Goal: Transaction & Acquisition: Subscribe to service/newsletter

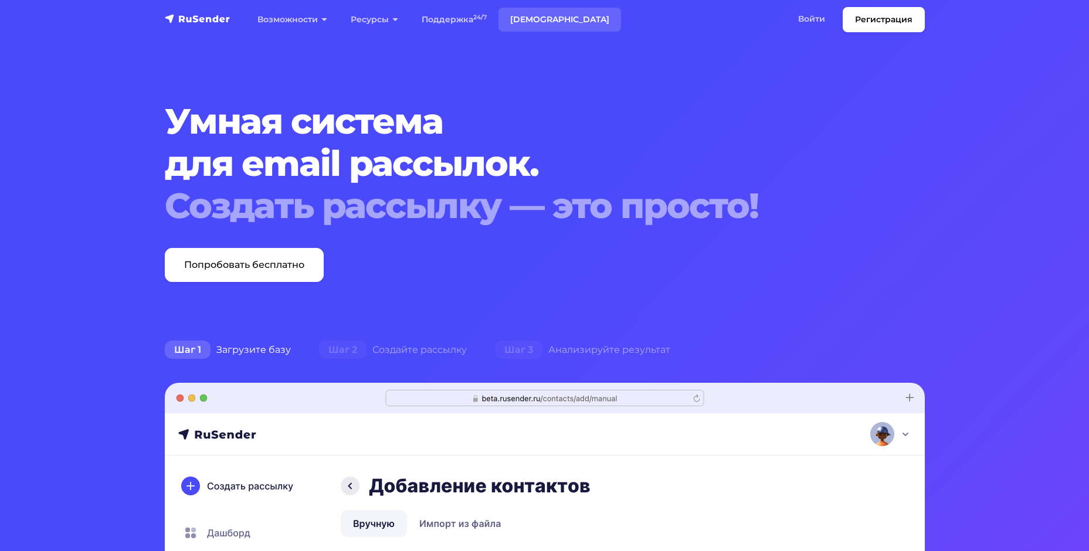
click at [534, 13] on link "[DEMOGRAPHIC_DATA]" at bounding box center [559, 20] width 123 height 24
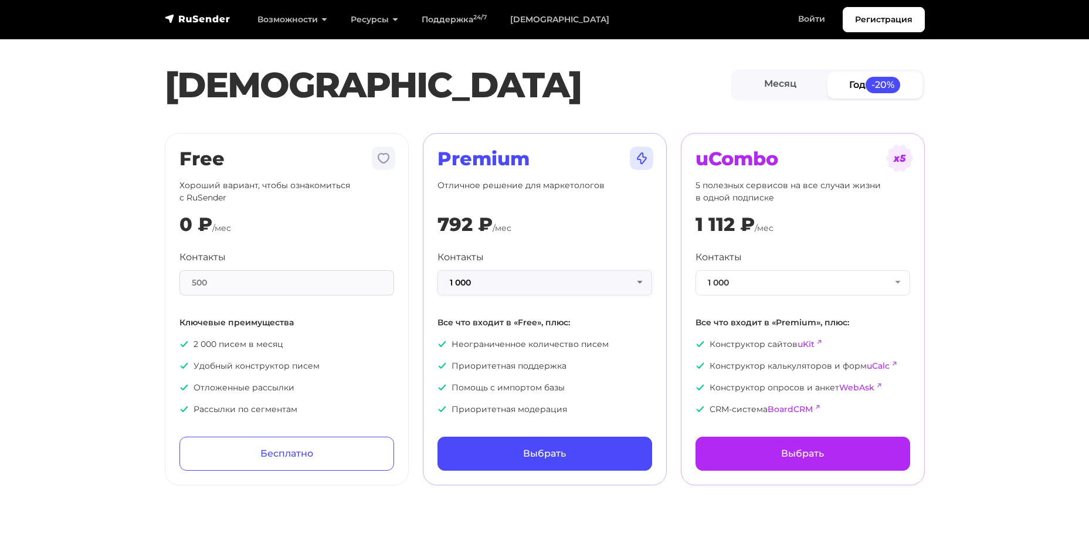
click at [542, 287] on button "1 000" at bounding box center [544, 282] width 215 height 25
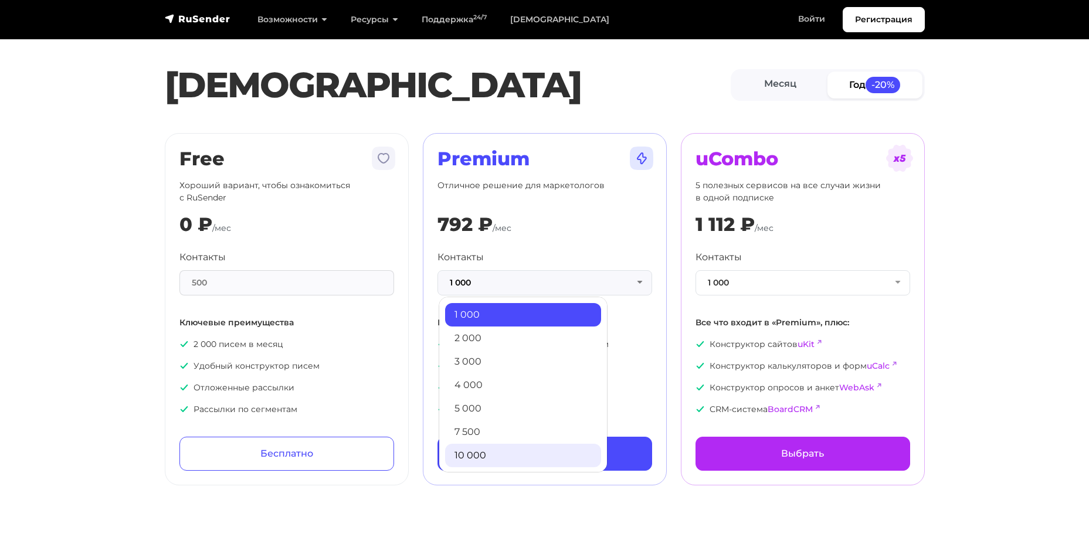
click at [492, 458] on link "10 000" at bounding box center [523, 455] width 156 height 23
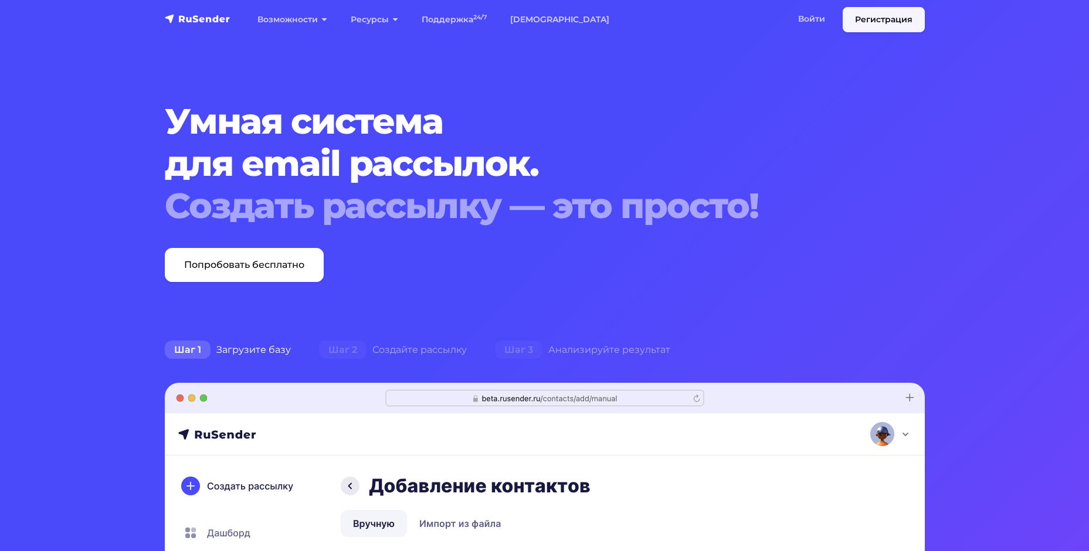
click at [914, 23] on link "Регистрация" at bounding box center [883, 19] width 82 height 25
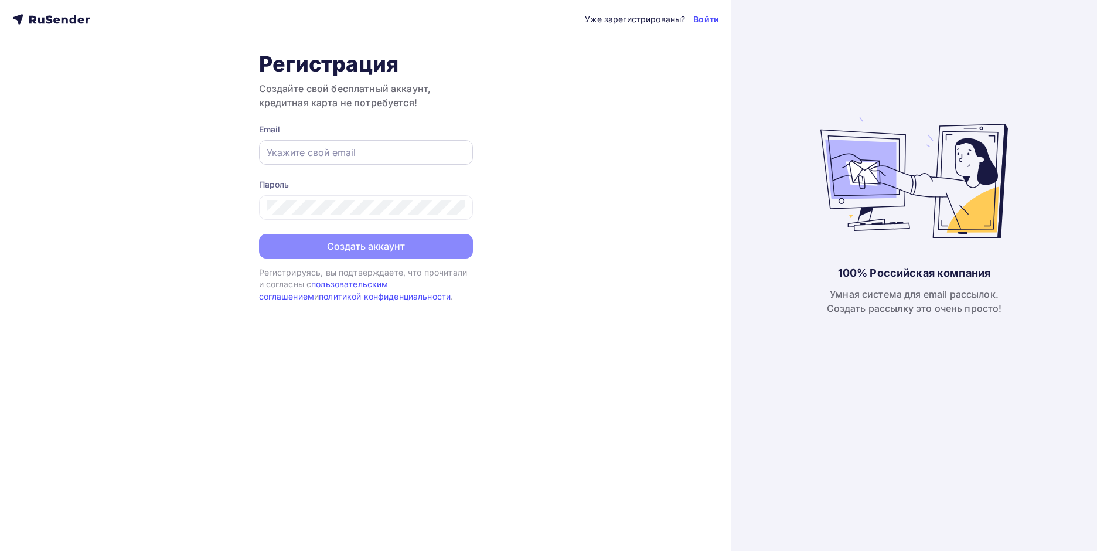
click at [314, 155] on input "text" at bounding box center [366, 152] width 199 height 14
type input "mypochta.dima@mail.ru"
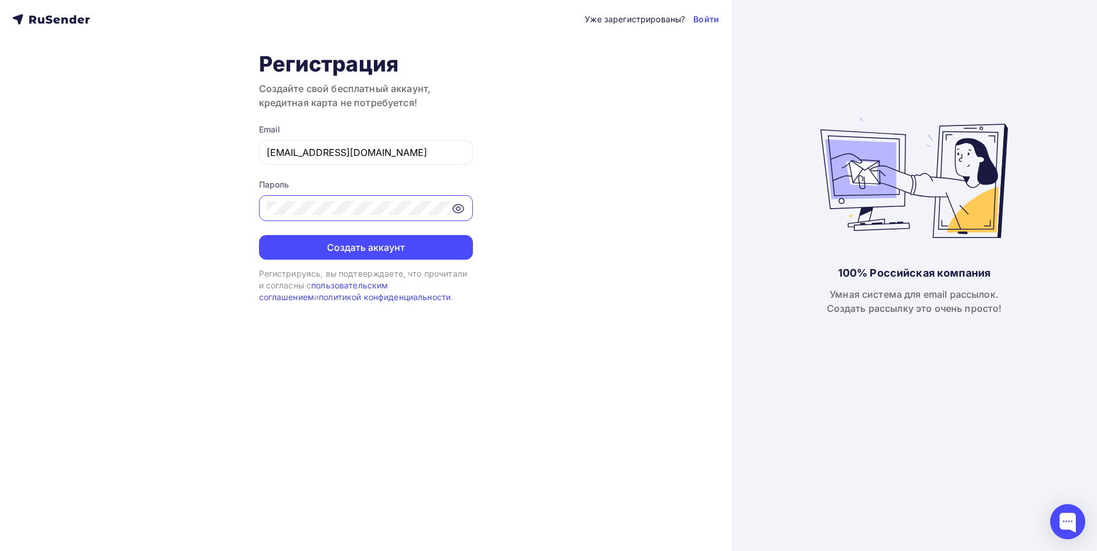
click at [460, 217] on div at bounding box center [366, 208] width 214 height 26
click at [457, 210] on icon at bounding box center [458, 209] width 4 height 4
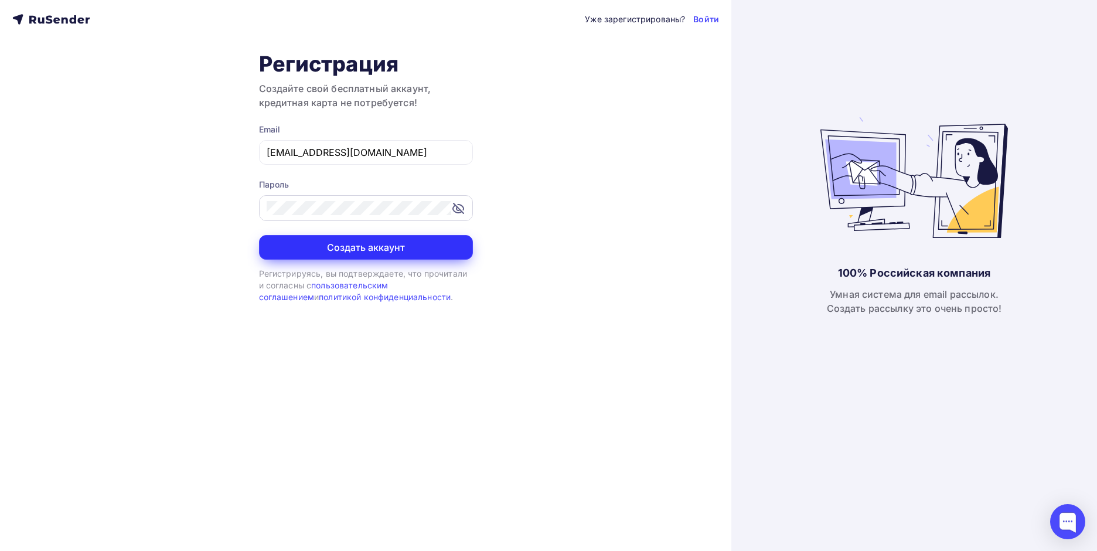
click at [390, 245] on button "Создать аккаунт" at bounding box center [366, 247] width 214 height 25
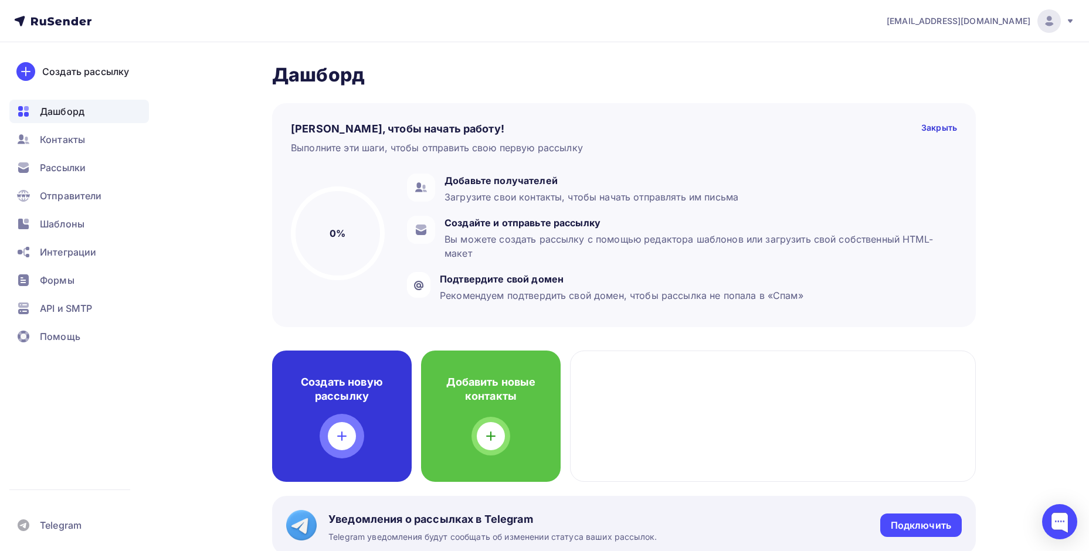
click at [359, 382] on h4 "Создать новую рассылку" at bounding box center [342, 389] width 102 height 28
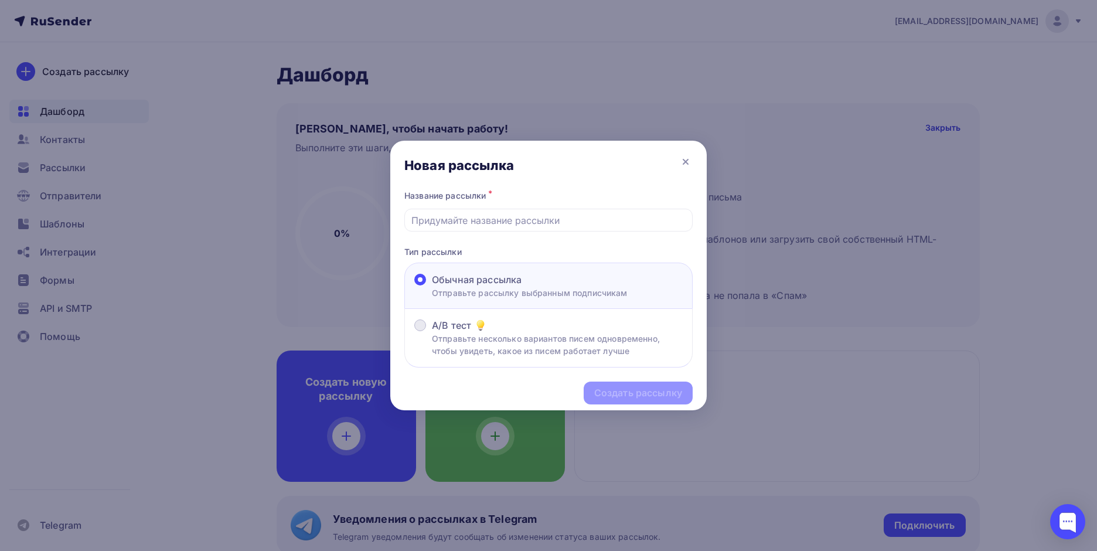
click at [613, 348] on p "Отправьте несколько вариантов писем одновременно, чтобы увидеть, какое из писем…" at bounding box center [557, 344] width 251 height 25
click at [432, 332] on input "A/B тест Отправьте несколько вариантов писем одновременно, чтобы увидеть, какое…" at bounding box center [432, 332] width 0 height 0
click at [414, 281] on span at bounding box center [420, 280] width 12 height 12
click at [432, 287] on input "Обычная рассылка Отправьте рассылку выбранным подписчикам" at bounding box center [432, 287] width 0 height 0
click at [447, 222] on input "text" at bounding box center [549, 220] width 275 height 14
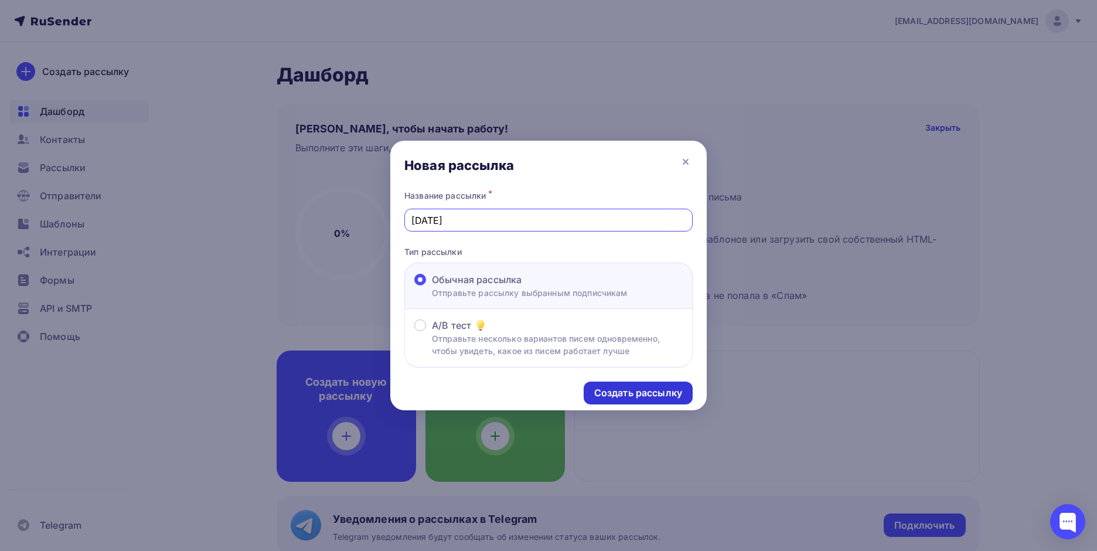
type input "[DATE]"
click at [645, 386] on div "Создать рассылку" at bounding box center [638, 392] width 88 height 13
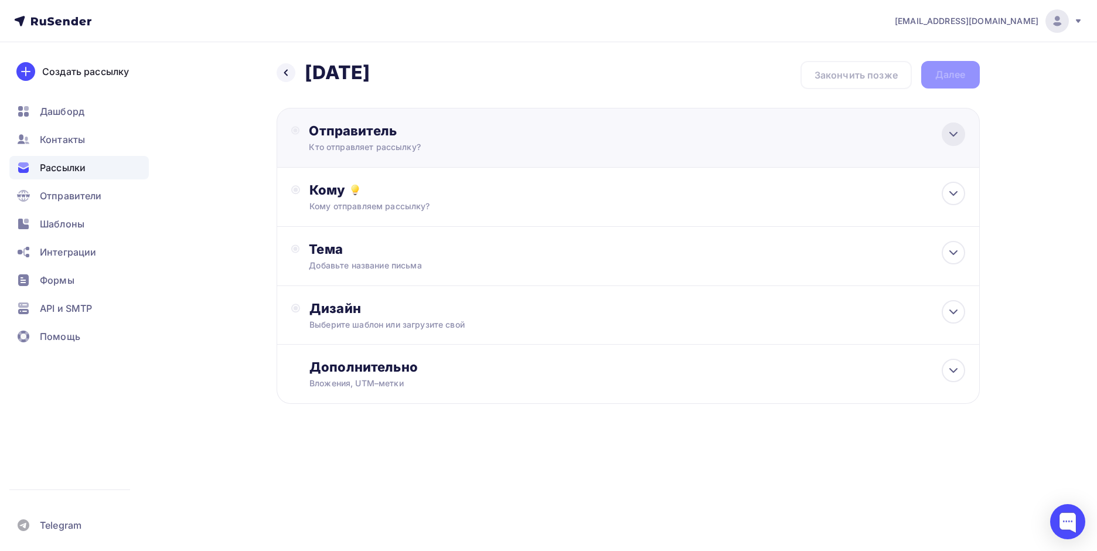
click at [953, 133] on icon at bounding box center [954, 134] width 14 height 14
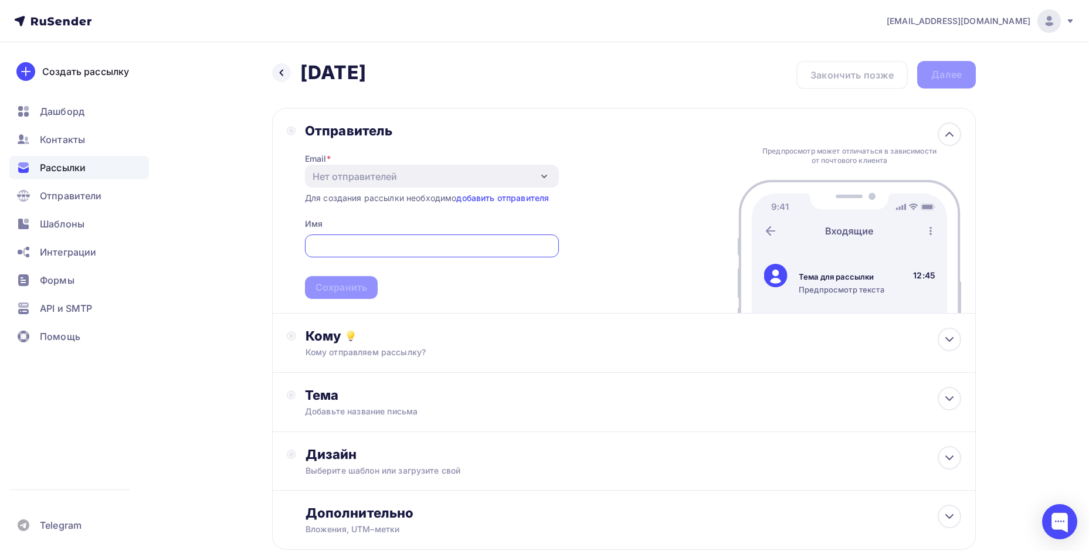
click at [588, 134] on div "Отправитель Email * Нет отправителей Добавить отправителя Для создания рассылки…" at bounding box center [623, 211] width 703 height 206
click at [355, 240] on input "text" at bounding box center [431, 246] width 240 height 14
type input "B"
type input "[PERSON_NAME] оптовик"
click at [504, 200] on link "добавить отправителя" at bounding box center [502, 198] width 93 height 10
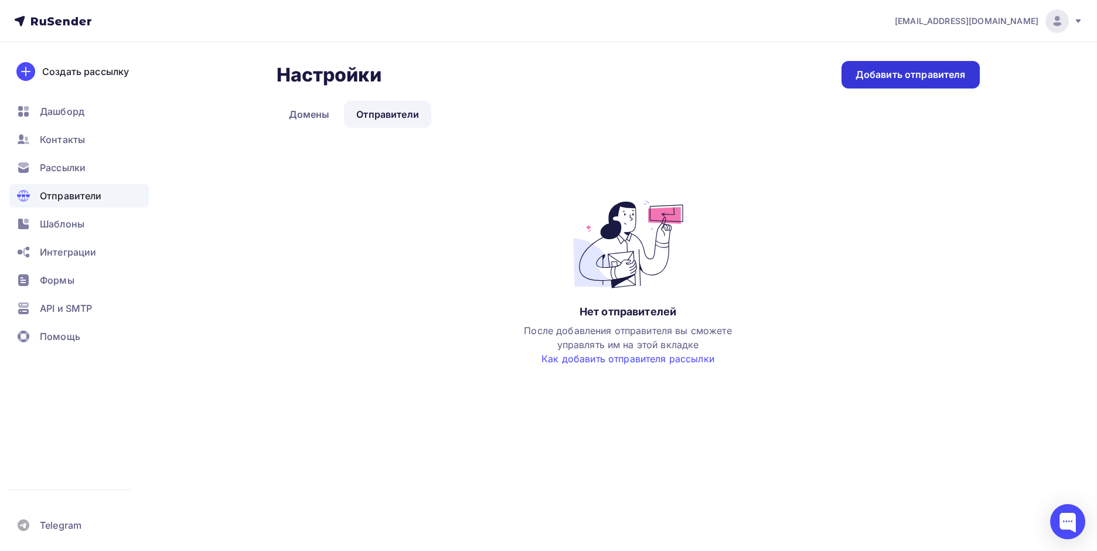
click at [910, 73] on div "Добавить отправителя" at bounding box center [911, 74] width 110 height 13
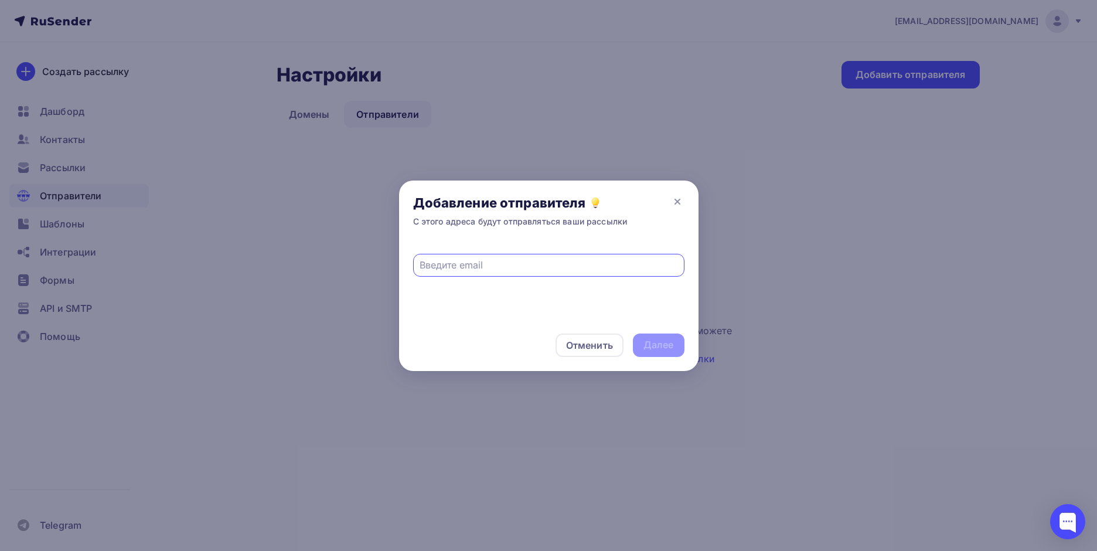
click at [482, 265] on input "text" at bounding box center [549, 265] width 258 height 14
paste input "[DOMAIN_NAME]"
paste input "mygkie@"
type input "[EMAIL_ADDRESS][DOMAIN_NAME]"
click at [663, 344] on div "Далее" at bounding box center [659, 344] width 30 height 13
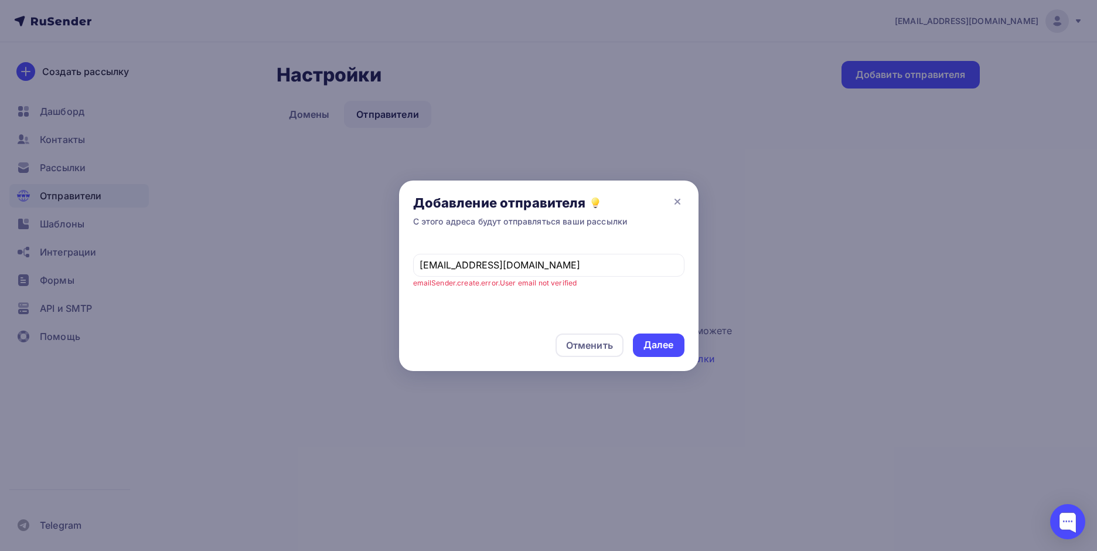
click at [691, 349] on div "Отменить Далее" at bounding box center [549, 345] width 300 height 52
click at [643, 346] on div "Далее" at bounding box center [659, 345] width 52 height 23
click at [678, 202] on icon at bounding box center [677, 201] width 5 height 5
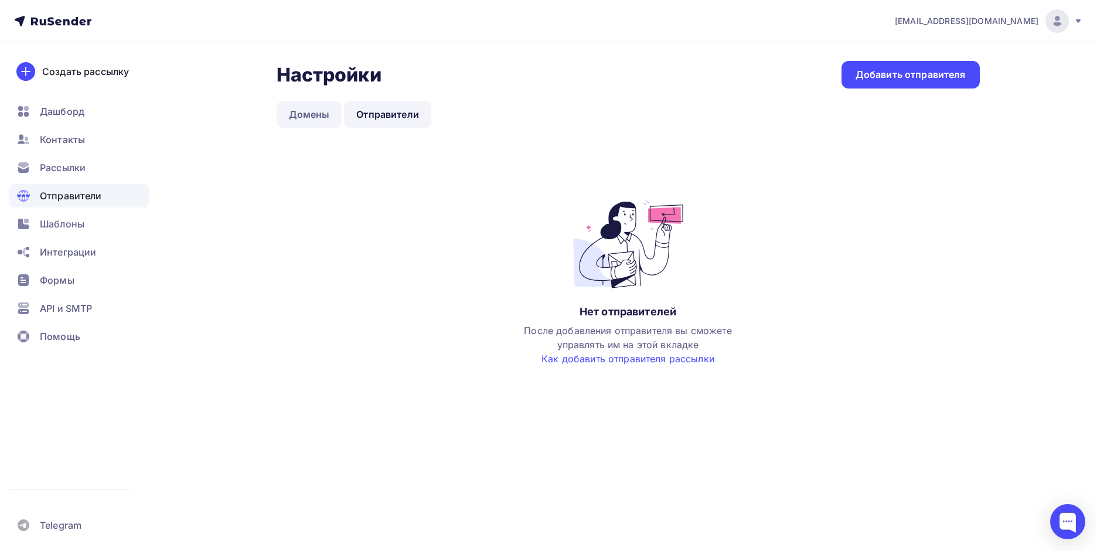
click at [318, 113] on link "Домены" at bounding box center [310, 114] width 66 height 27
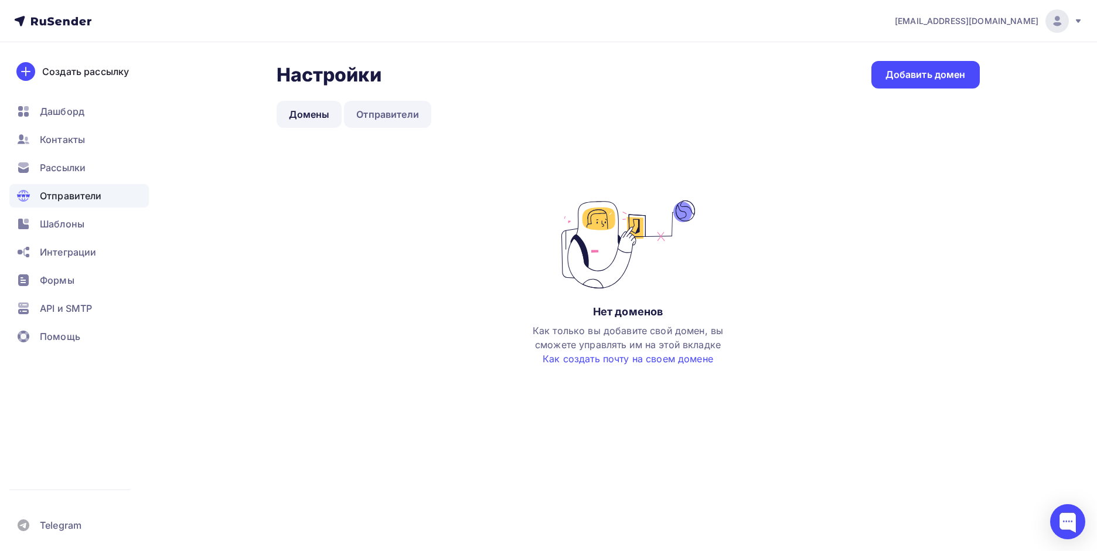
click at [382, 113] on link "Отправители" at bounding box center [387, 114] width 87 height 27
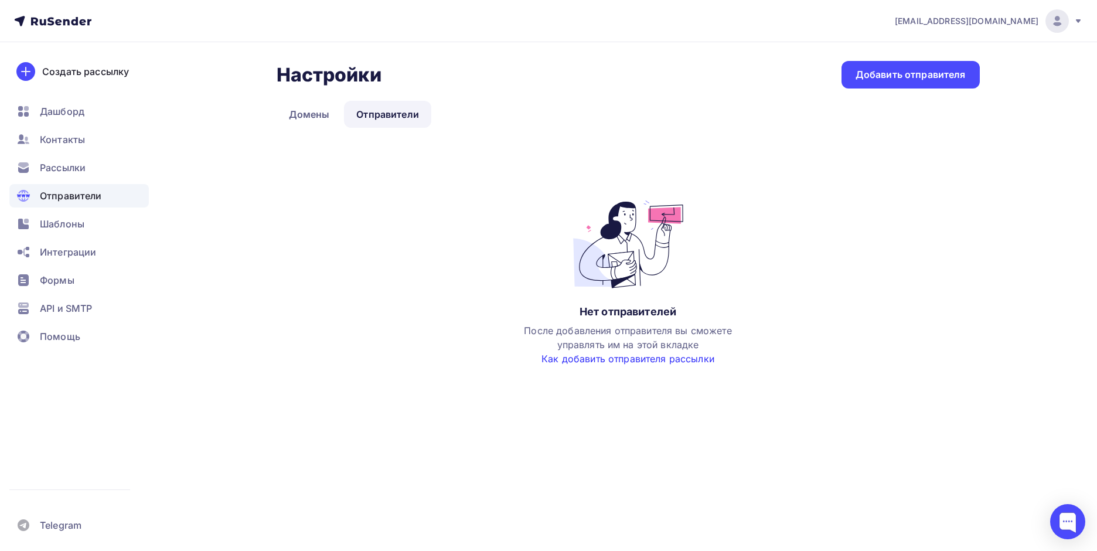
click at [626, 360] on link "Как добавить отправителя рассылки" at bounding box center [628, 359] width 173 height 12
click at [902, 76] on div "Добавить отправителя" at bounding box center [911, 74] width 110 height 13
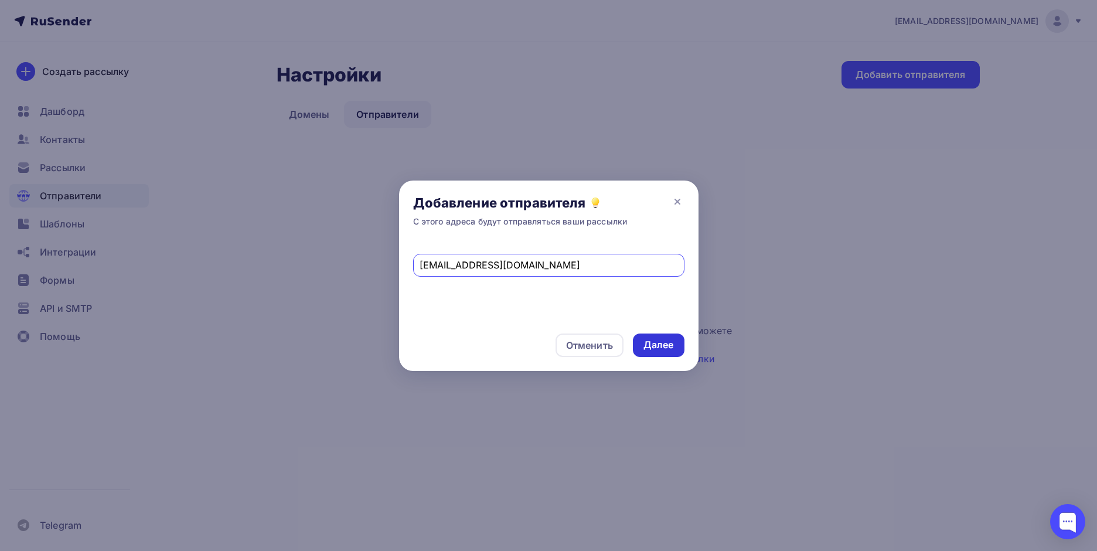
type input "[EMAIL_ADDRESS][DOMAIN_NAME]"
click at [647, 344] on div "Далее" at bounding box center [659, 344] width 30 height 13
copy small "emailSender.create.error.User email not verified"
drag, startPoint x: 587, startPoint y: 284, endPoint x: 411, endPoint y: 278, distance: 176.0
click at [411, 278] on div "[EMAIL_ADDRESS][DOMAIN_NAME] emailSender.create.error.User email not verified" at bounding box center [549, 281] width 300 height 78
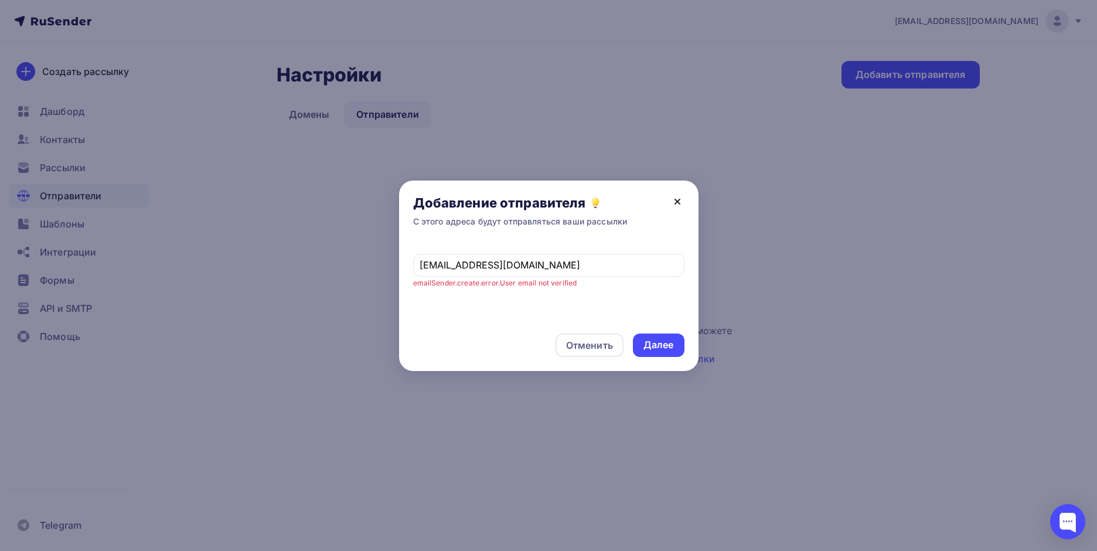
click at [675, 202] on icon at bounding box center [678, 202] width 14 height 14
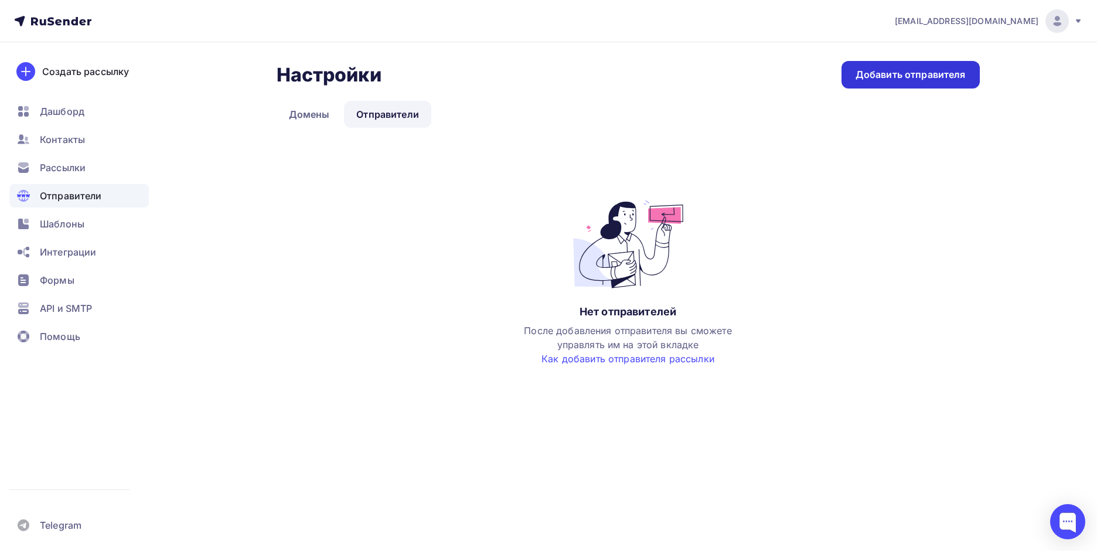
click at [890, 69] on div "Добавить отправителя" at bounding box center [911, 74] width 110 height 13
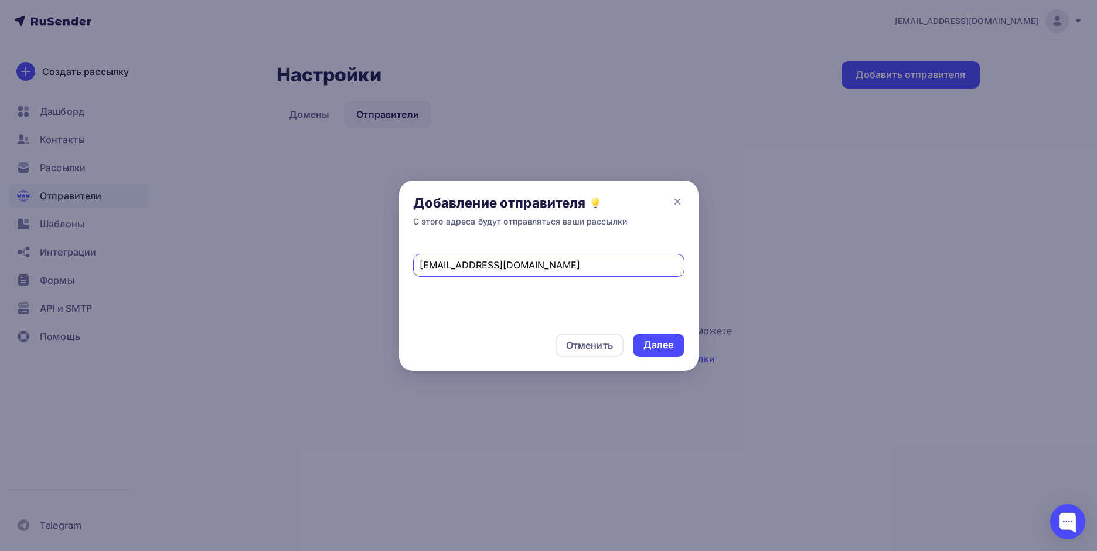
drag, startPoint x: 584, startPoint y: 270, endPoint x: 271, endPoint y: 268, distance: 313.1
click at [271, 268] on div "Добавление отправителя С этого адреса будут отправляться ваши рассылки [EMAIL_A…" at bounding box center [548, 275] width 1097 height 551
type input "[EMAIL_ADDRESS][DOMAIN_NAME]"
click at [676, 226] on div "Добавление отправителя С этого адреса будут отправляться ваши рассылки" at bounding box center [549, 211] width 300 height 61
click at [664, 340] on div "Далее" at bounding box center [659, 344] width 30 height 13
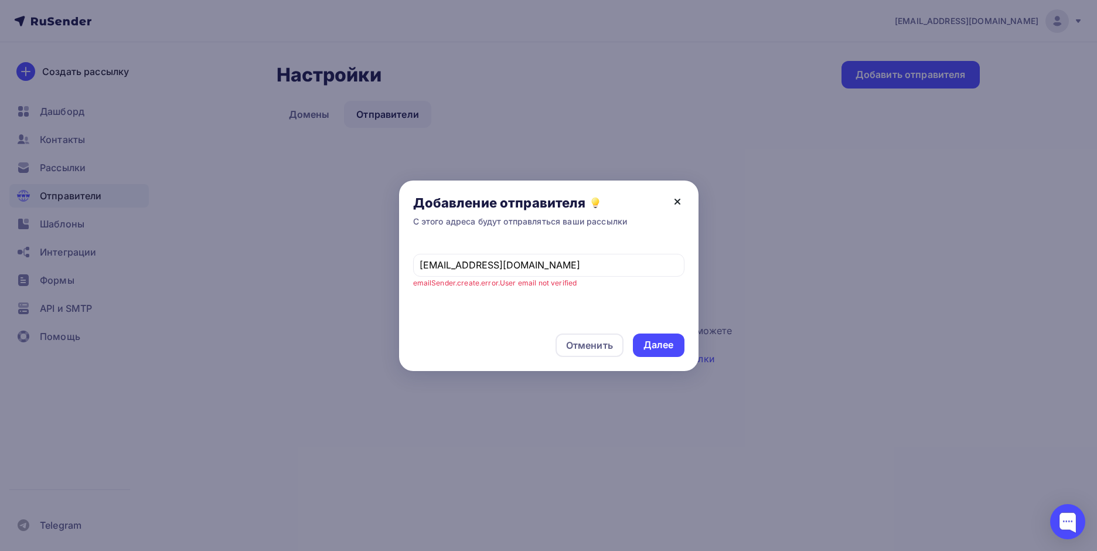
click at [677, 201] on icon at bounding box center [677, 201] width 5 height 5
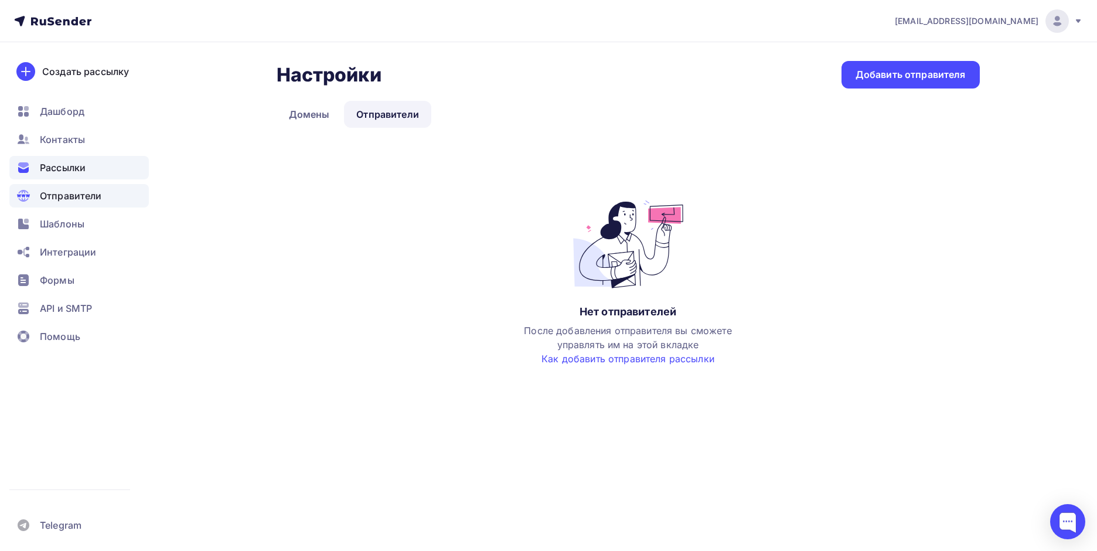
click at [56, 166] on span "Рассылки" at bounding box center [63, 168] width 46 height 14
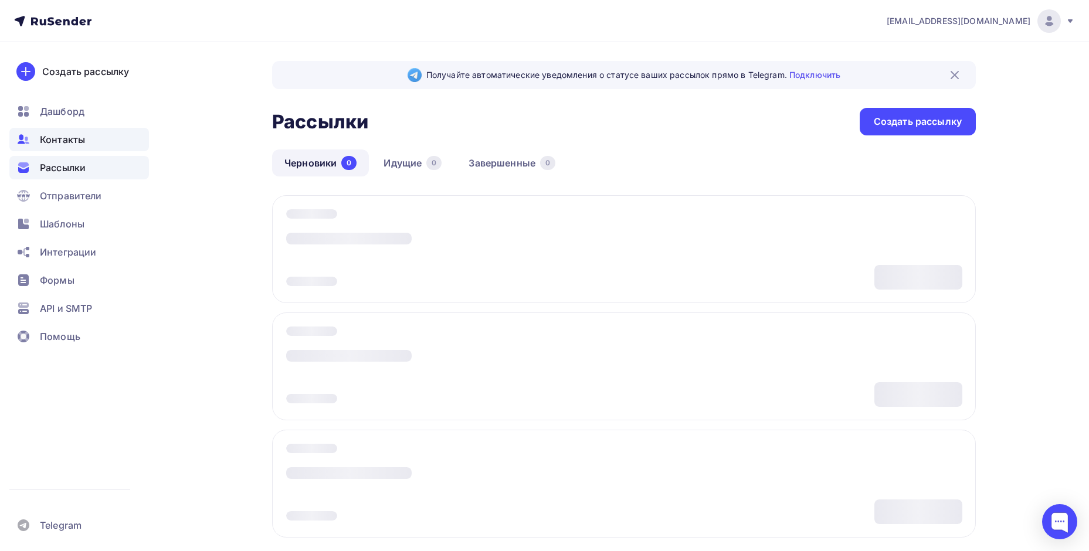
click at [65, 136] on span "Контакты" at bounding box center [62, 139] width 45 height 14
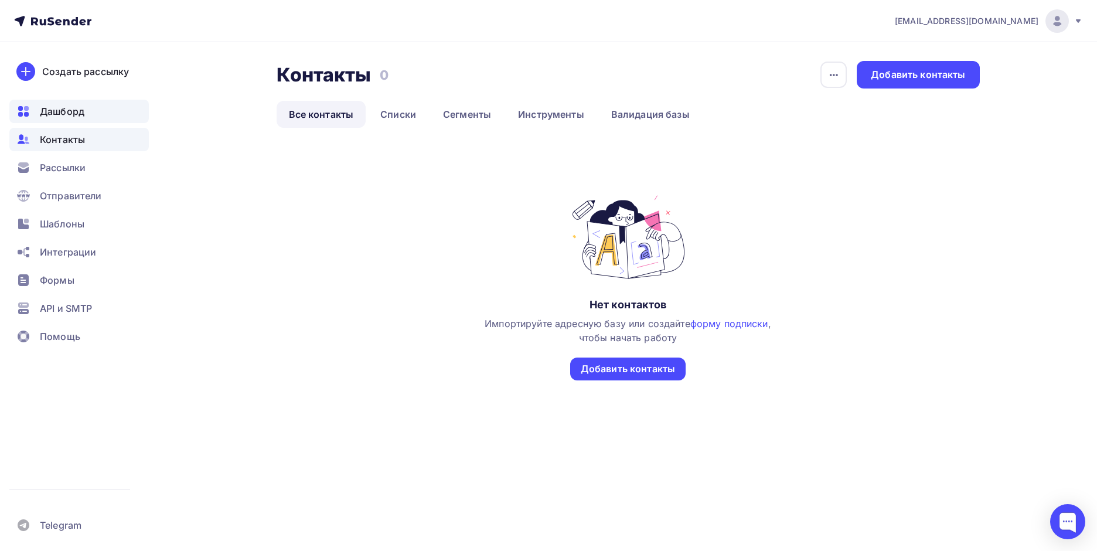
click at [63, 117] on span "Дашборд" at bounding box center [62, 111] width 45 height 14
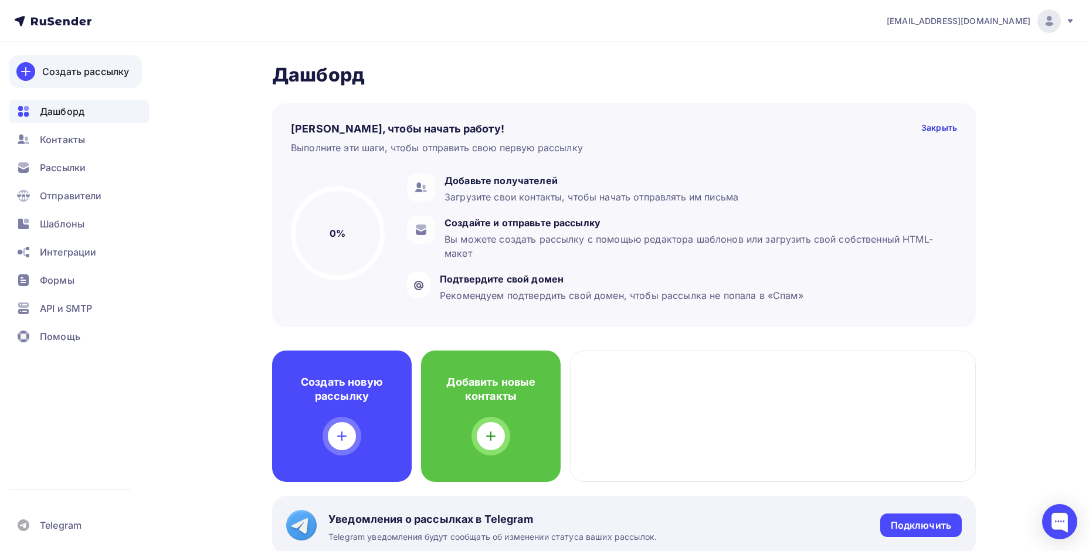
click at [79, 75] on div "Создать рассылку" at bounding box center [85, 71] width 87 height 14
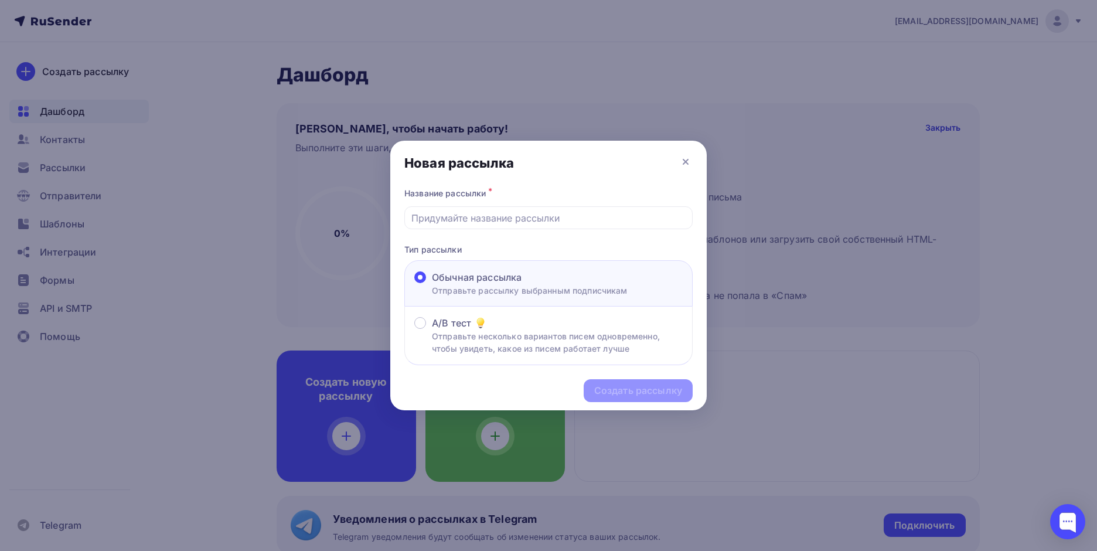
click at [618, 393] on div "Создать рассылку" at bounding box center [548, 390] width 317 height 51
click at [480, 219] on input "text" at bounding box center [549, 218] width 275 height 14
drag, startPoint x: 482, startPoint y: 222, endPoint x: 292, endPoint y: 206, distance: 191.2
click at [292, 206] on div "Новая рассылка Название рассылки * фыв Тип рассылки Обычная рассылка Отправьте …" at bounding box center [548, 275] width 1097 height 551
type input "Тест"
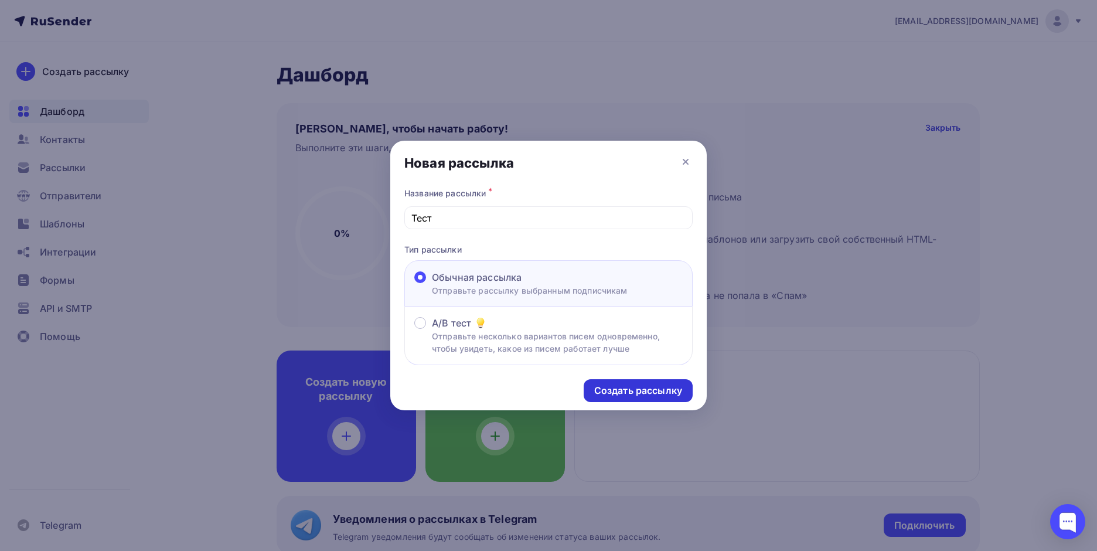
click at [624, 388] on div "Создать рассылку" at bounding box center [638, 390] width 88 height 13
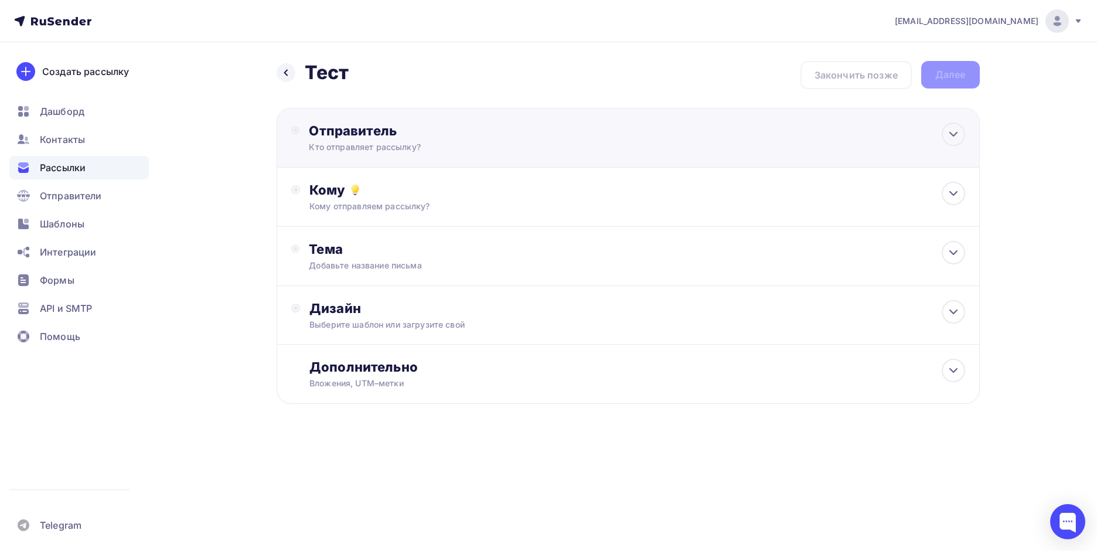
click at [371, 130] on div "Отправитель" at bounding box center [436, 131] width 254 height 16
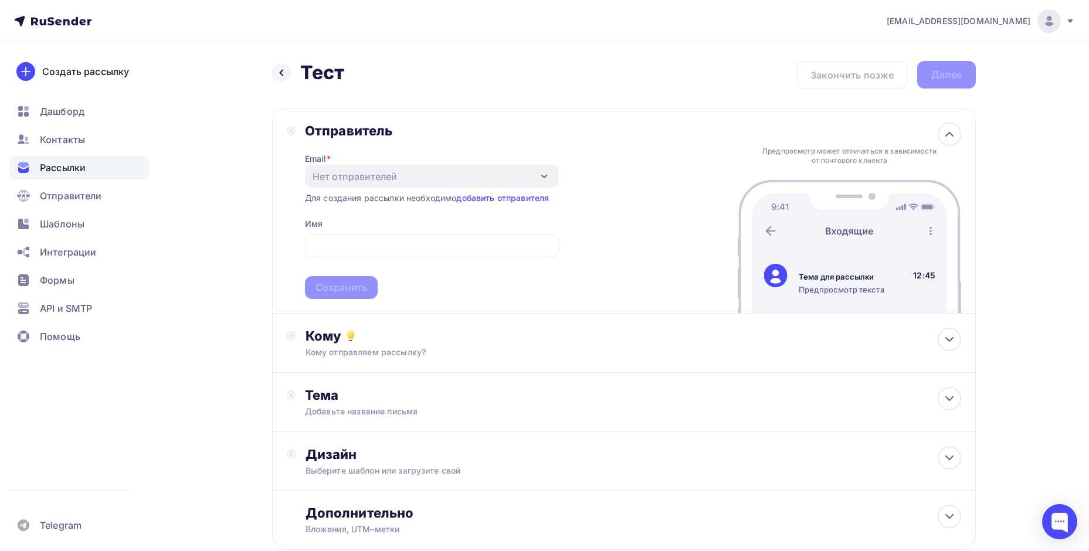
click at [292, 192] on div "Отправитель Email * Нет отправителей Добавить отправителя Для создания рассылки…" at bounding box center [423, 211] width 272 height 176
click at [358, 246] on input "text" at bounding box center [431, 246] width 240 height 14
click at [695, 243] on div "Отправитель Email * Нет отправителей Добавить отправителя Для создания рассылки…" at bounding box center [623, 211] width 703 height 206
drag, startPoint x: 455, startPoint y: 240, endPoint x: 301, endPoint y: 240, distance: 154.2
click at [301, 240] on div "Отправитель Email * Нет отправителей Добавить отправителя Для создания рассылки…" at bounding box center [423, 211] width 272 height 176
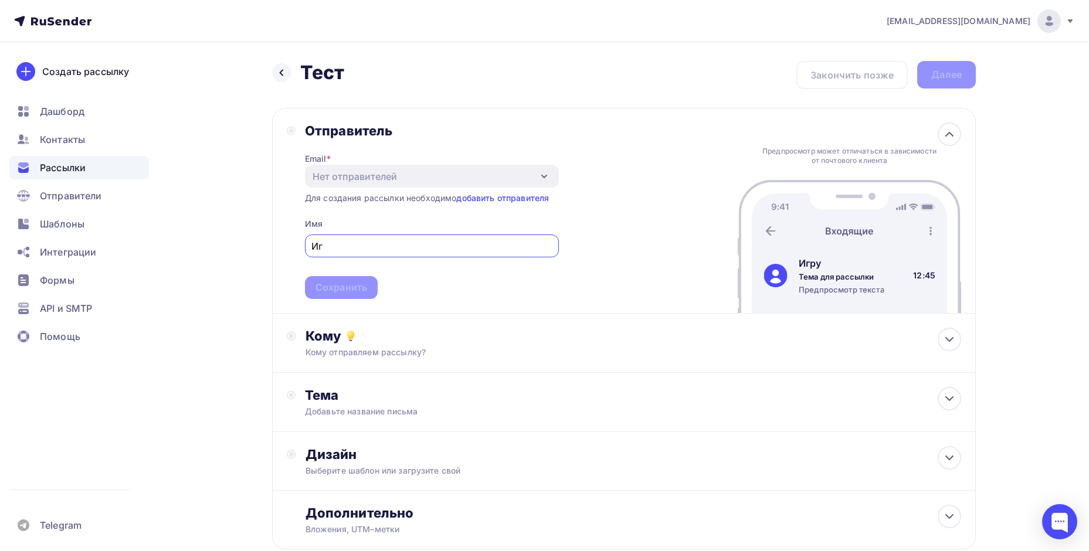
type input "[PERSON_NAME]"
click at [340, 393] on div "Тема" at bounding box center [421, 395] width 232 height 16
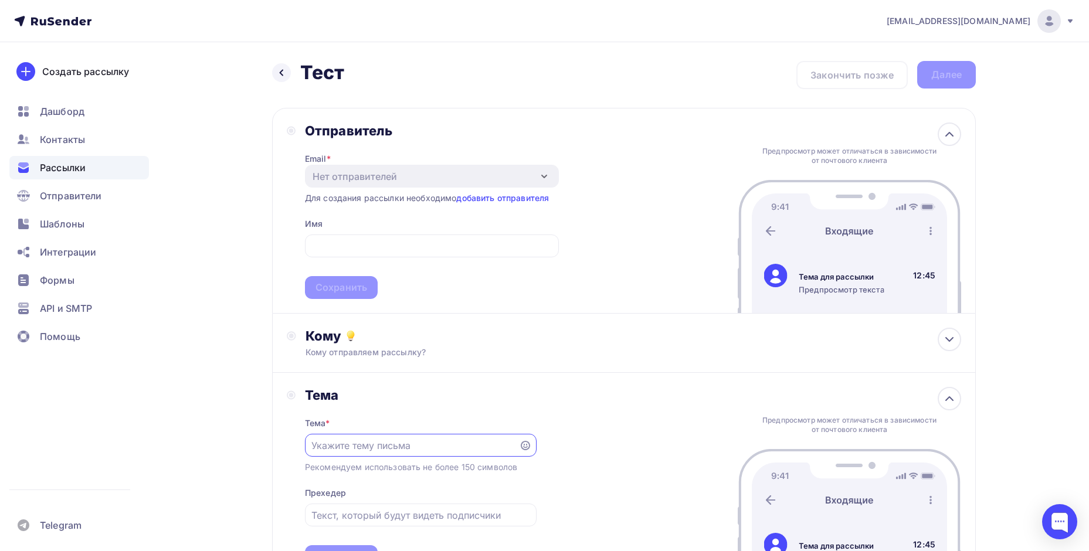
click at [362, 440] on input "text" at bounding box center [411, 446] width 200 height 14
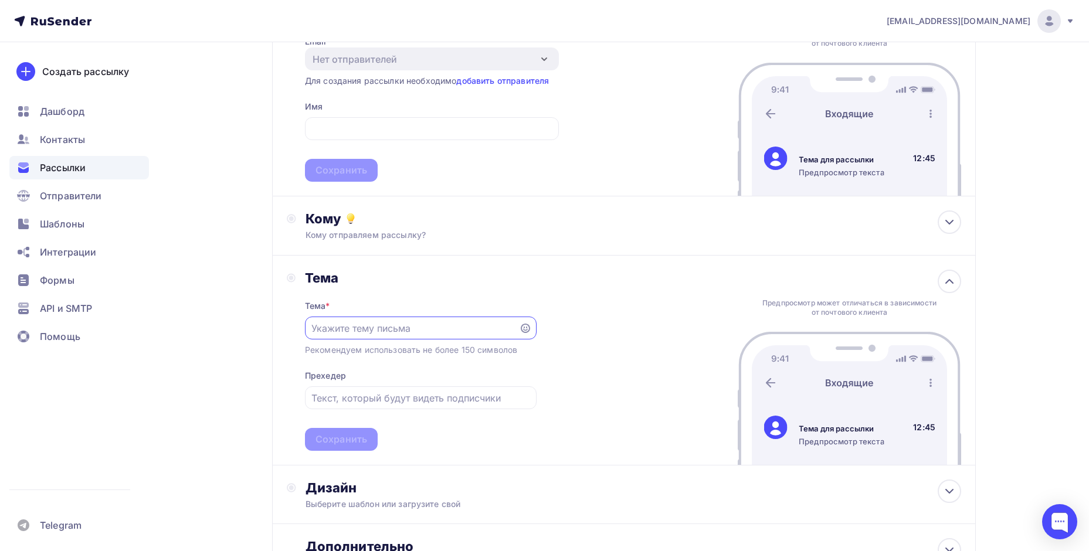
scroll to position [59, 0]
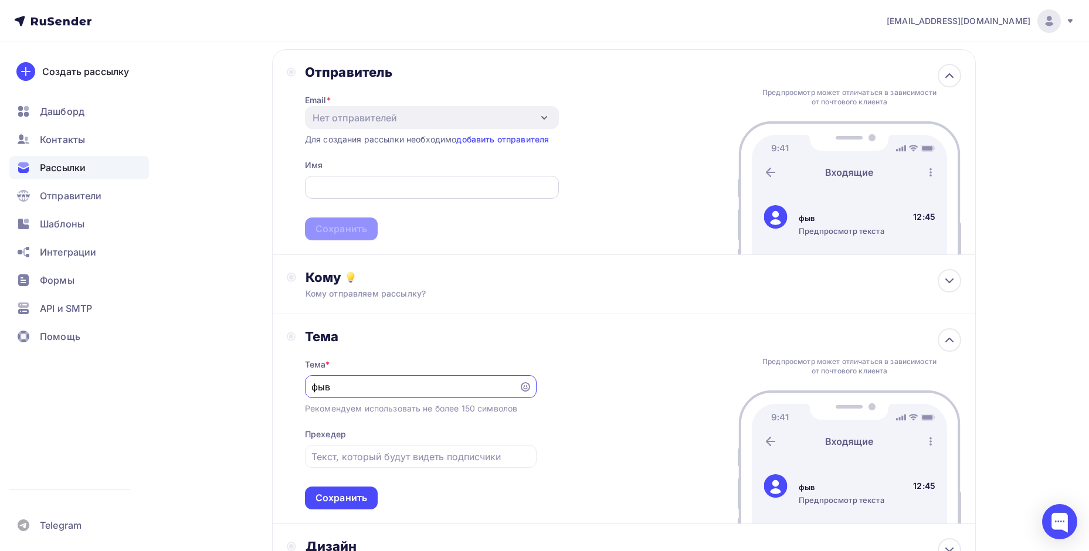
type input "фыв"
click at [378, 188] on input "text" at bounding box center [431, 188] width 240 height 14
type input "123"
click at [535, 137] on link "добавить отправителя" at bounding box center [502, 139] width 93 height 10
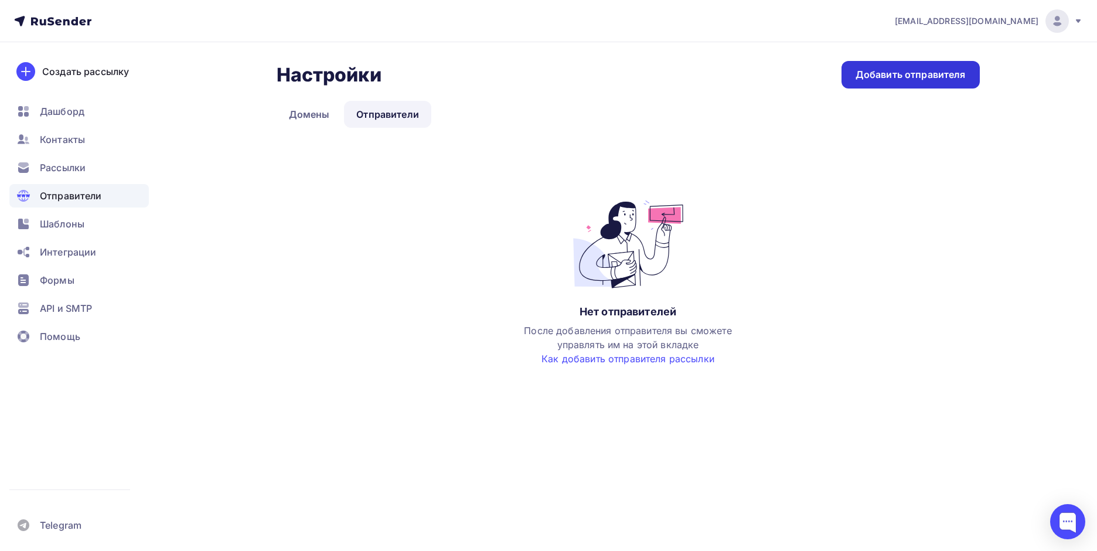
click at [906, 80] on div "Добавить отправителя" at bounding box center [911, 74] width 110 height 13
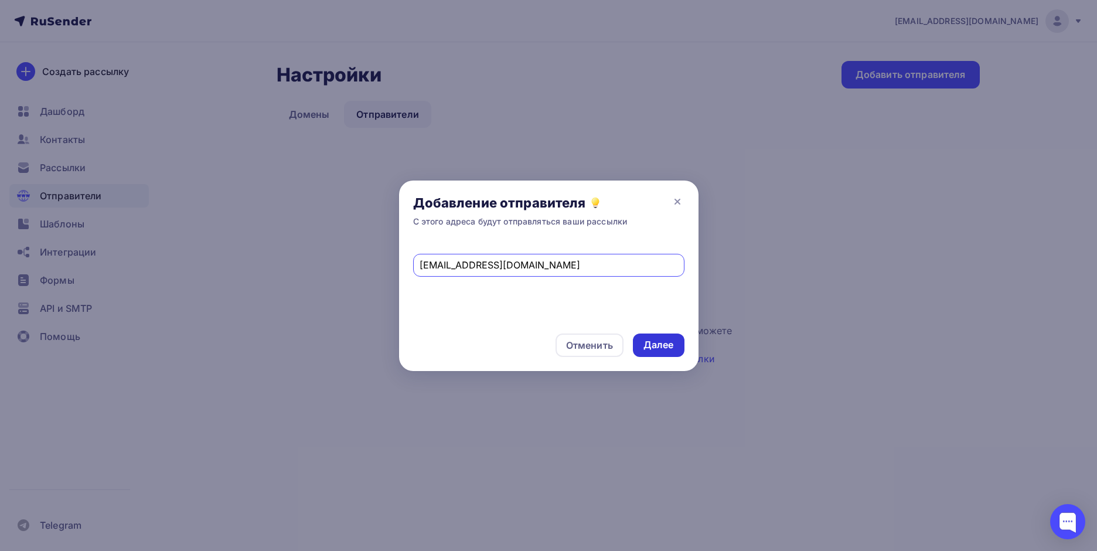
click at [655, 344] on div "Далее" at bounding box center [659, 344] width 30 height 13
click at [584, 274] on div "[EMAIL_ADDRESS][DOMAIN_NAME]" at bounding box center [548, 265] width 271 height 23
click at [573, 266] on input "[EMAIL_ADDRESS][DOMAIN_NAME]" at bounding box center [549, 265] width 258 height 14
click at [653, 341] on div "Далее" at bounding box center [659, 344] width 30 height 13
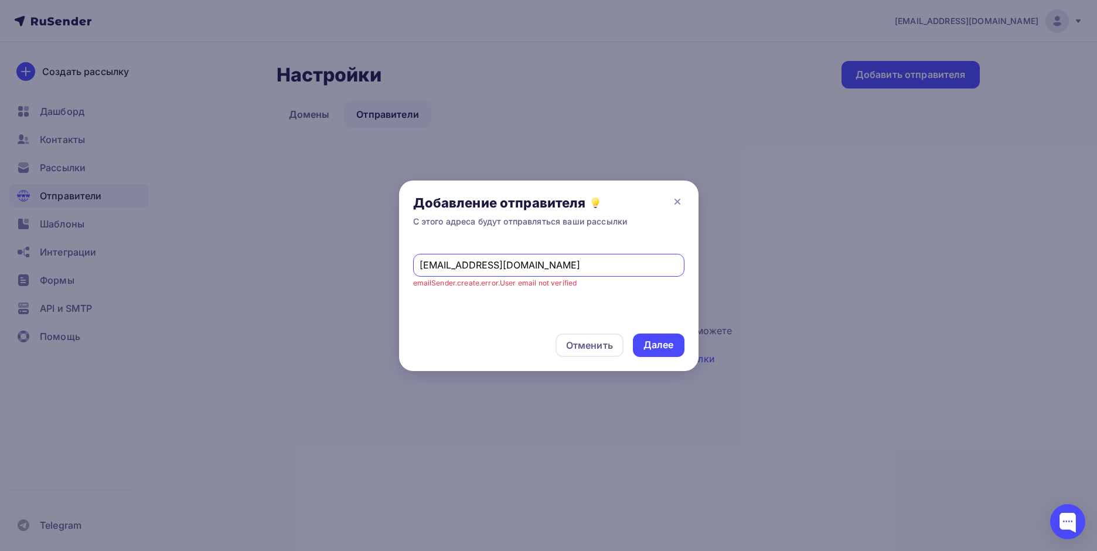
click at [541, 268] on input "[EMAIL_ADDRESS][DOMAIN_NAME]" at bounding box center [549, 265] width 258 height 14
click at [674, 345] on div "Далее" at bounding box center [659, 344] width 30 height 13
click at [481, 284] on small "emailSender.create.error.User email not verified" at bounding box center [495, 282] width 164 height 9
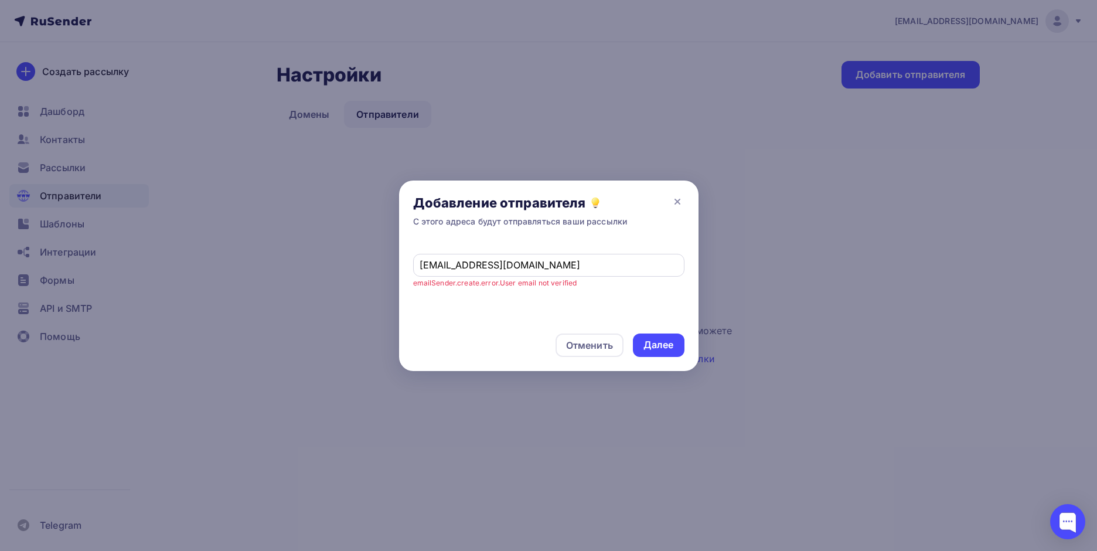
drag, startPoint x: 678, startPoint y: 198, endPoint x: 662, endPoint y: 265, distance: 68.5
click at [662, 265] on div "Добавление отправителя С этого адреса будут отправляться ваши рассылки [EMAIL_A…" at bounding box center [549, 276] width 300 height 191
click at [583, 254] on div "[EMAIL_ADDRESS][DOMAIN_NAME]" at bounding box center [548, 265] width 271 height 23
click at [583, 253] on span "[EMAIL_ADDRESS][DOMAIN_NAME] emailSender.create.error.User email not verified" at bounding box center [548, 265] width 271 height 47
click at [581, 263] on input "[EMAIL_ADDRESS][DOMAIN_NAME]" at bounding box center [549, 265] width 258 height 14
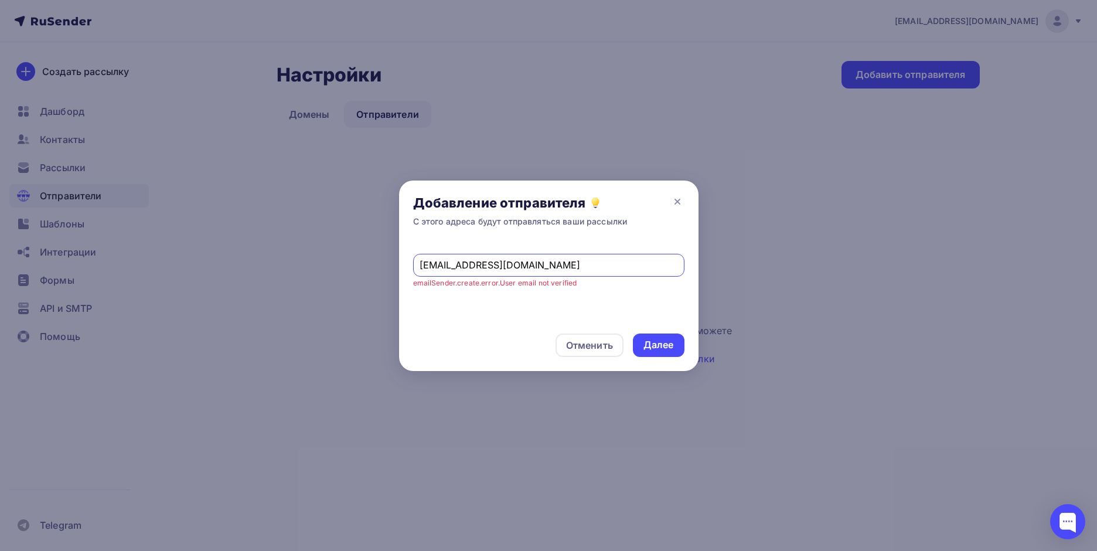
click at [581, 263] on input "[EMAIL_ADDRESS][DOMAIN_NAME]" at bounding box center [549, 265] width 258 height 14
paste input "mygkie@igrushki-op-tom"
type input "[EMAIL_ADDRESS][DOMAIN_NAME]"
click at [651, 337] on div "Далее" at bounding box center [659, 345] width 52 height 23
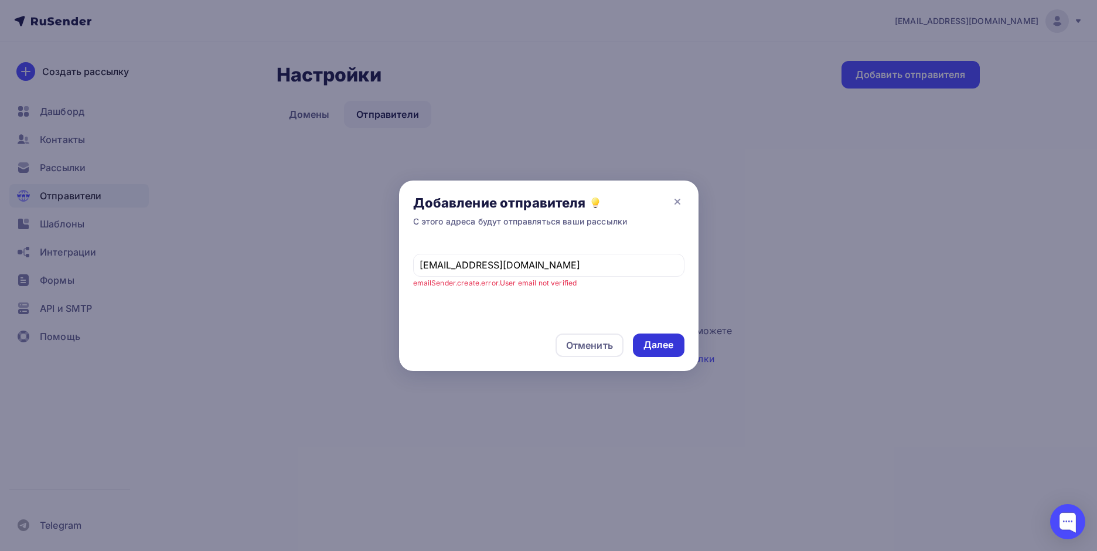
click at [651, 337] on div "Далее" at bounding box center [659, 345] width 52 height 23
click at [651, 339] on div "Далее" at bounding box center [659, 345] width 52 height 23
click at [652, 342] on div "Далее" at bounding box center [659, 344] width 30 height 13
click at [652, 343] on div "Далее" at bounding box center [659, 344] width 30 height 13
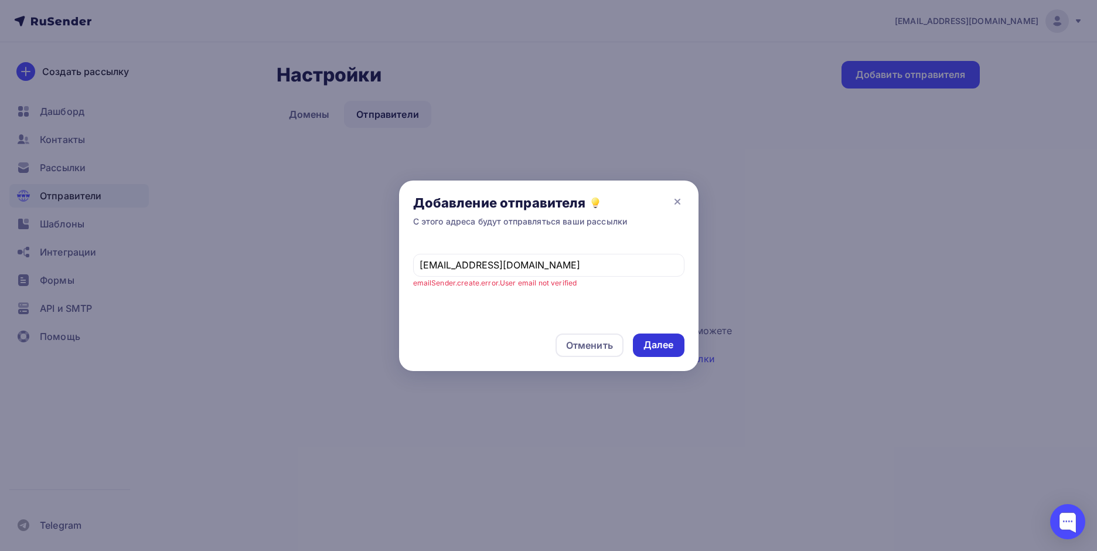
click at [652, 346] on div "Далее" at bounding box center [659, 344] width 30 height 13
click at [654, 346] on div "Далее" at bounding box center [659, 344] width 30 height 13
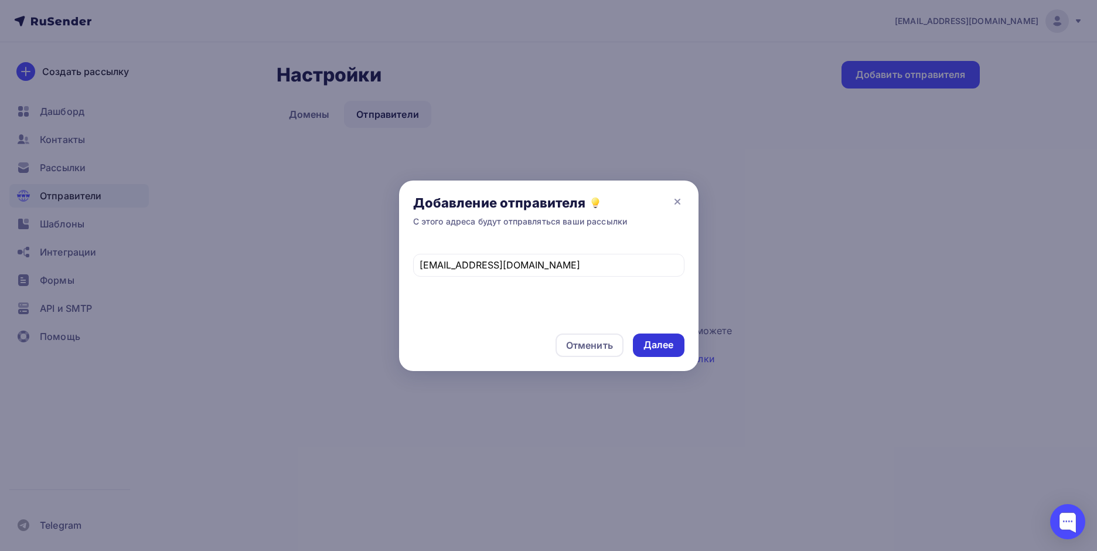
click at [655, 346] on div "Далее" at bounding box center [659, 344] width 30 height 13
click at [658, 346] on div "Далее" at bounding box center [659, 344] width 30 height 13
click at [659, 346] on div "Далее" at bounding box center [659, 344] width 30 height 13
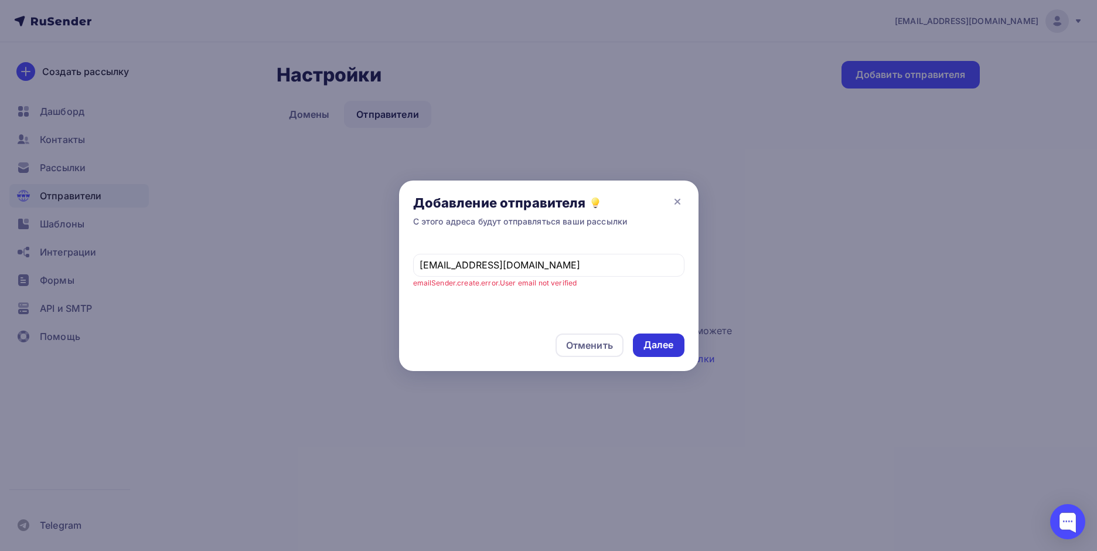
click at [659, 346] on div "Далее" at bounding box center [659, 344] width 30 height 13
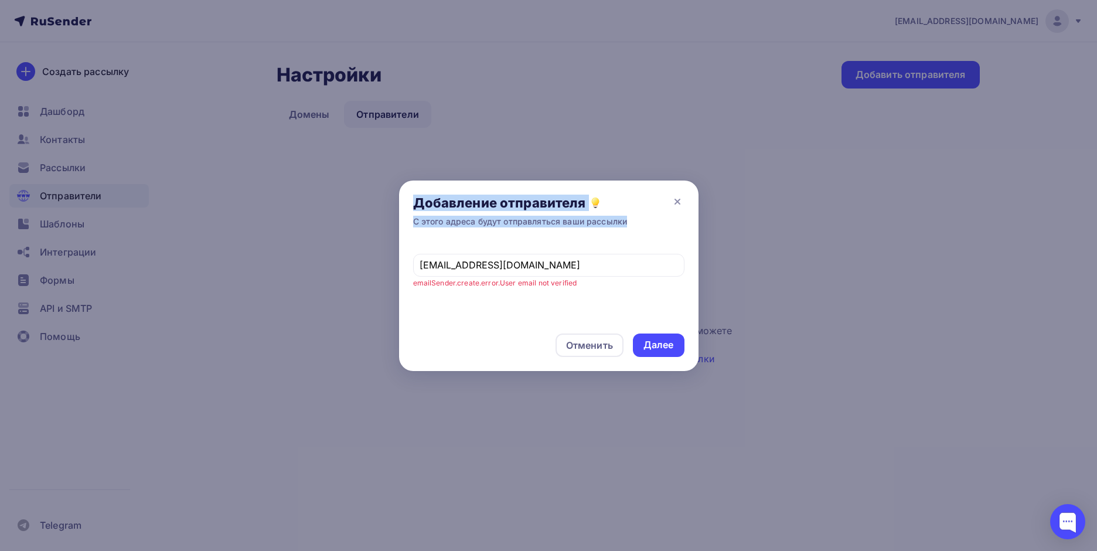
drag, startPoint x: 679, startPoint y: 200, endPoint x: 780, endPoint y: 244, distance: 110.0
click at [780, 244] on div "Добавление отправителя С этого адреса будут отправляться ваши рассылки [EMAIL_A…" at bounding box center [548, 275] width 1097 height 551
click at [780, 244] on div at bounding box center [548, 275] width 1097 height 551
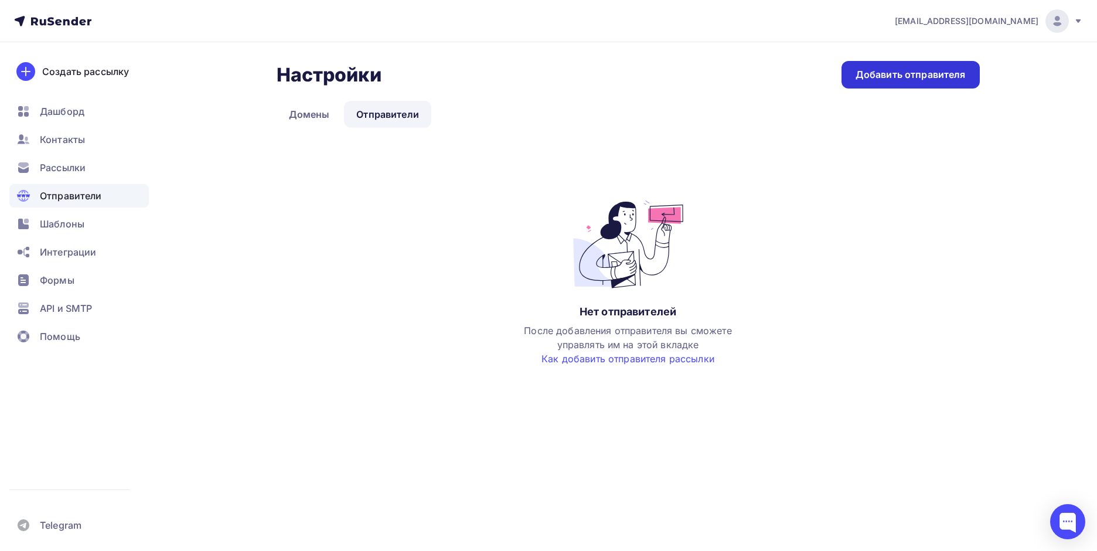
click at [896, 80] on div "Добавить отправителя" at bounding box center [911, 74] width 110 height 13
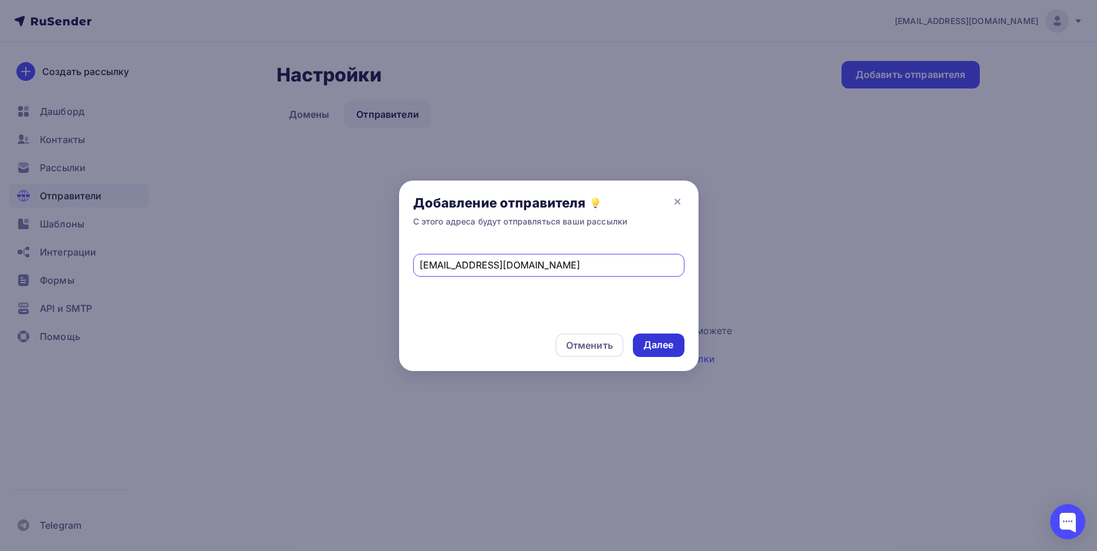
type input "[EMAIL_ADDRESS][DOMAIN_NAME]"
click at [654, 342] on div "Далее" at bounding box center [659, 344] width 30 height 13
click at [1065, 512] on div at bounding box center [1068, 521] width 35 height 35
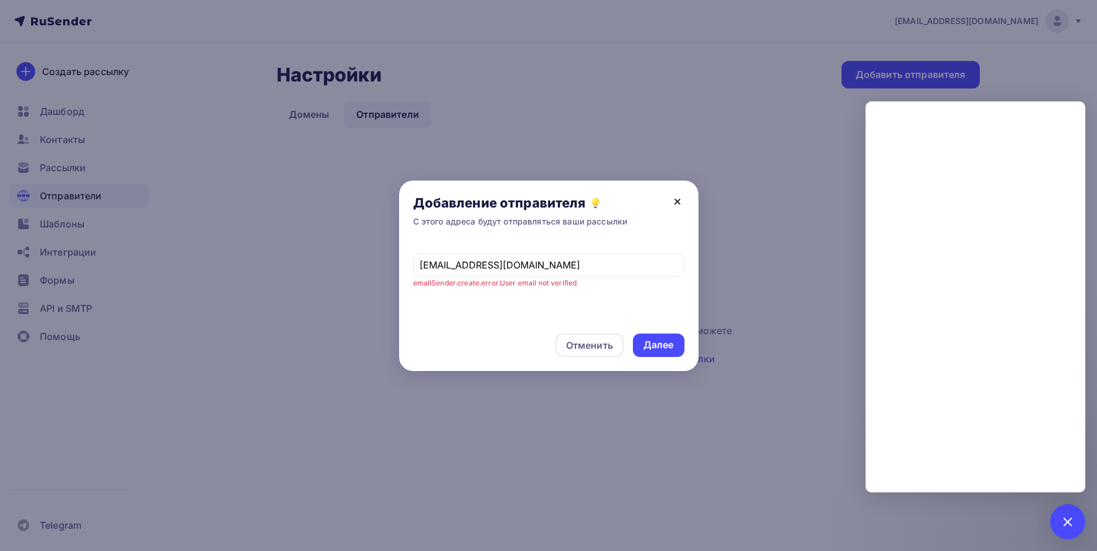
click at [673, 203] on icon at bounding box center [678, 202] width 14 height 14
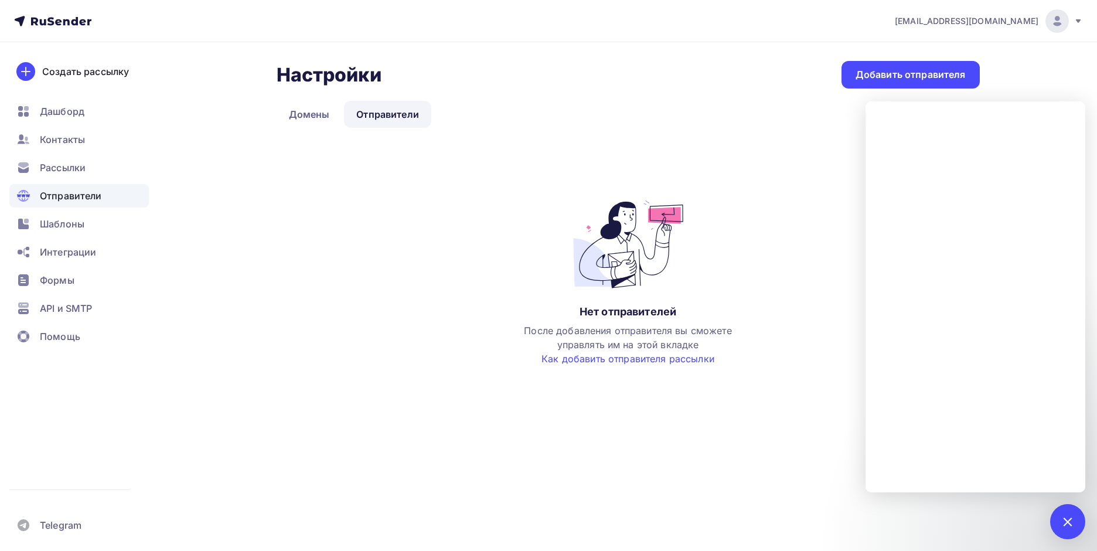
click at [57, 22] on icon at bounding box center [58, 22] width 6 height 6
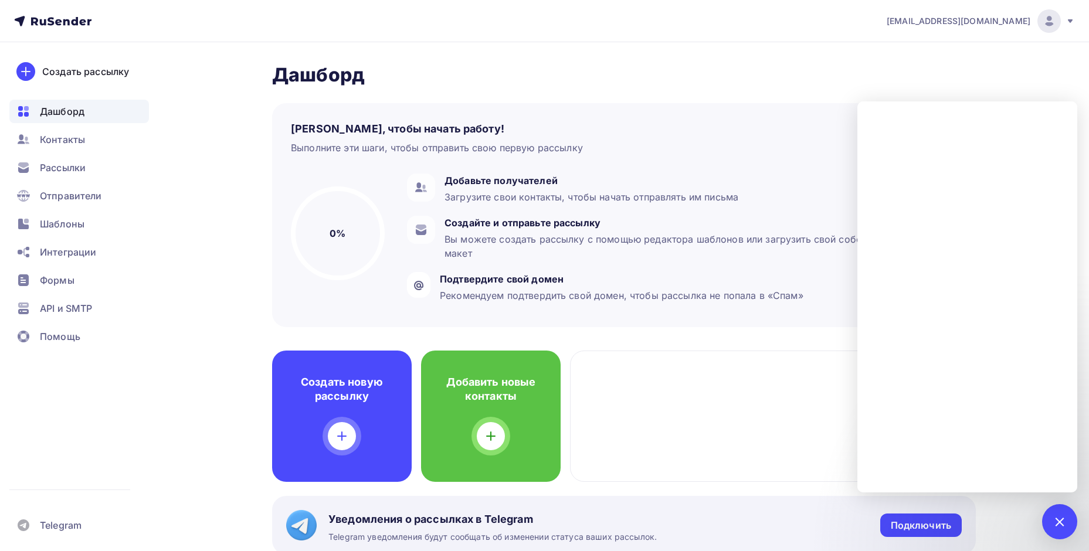
scroll to position [293, 0]
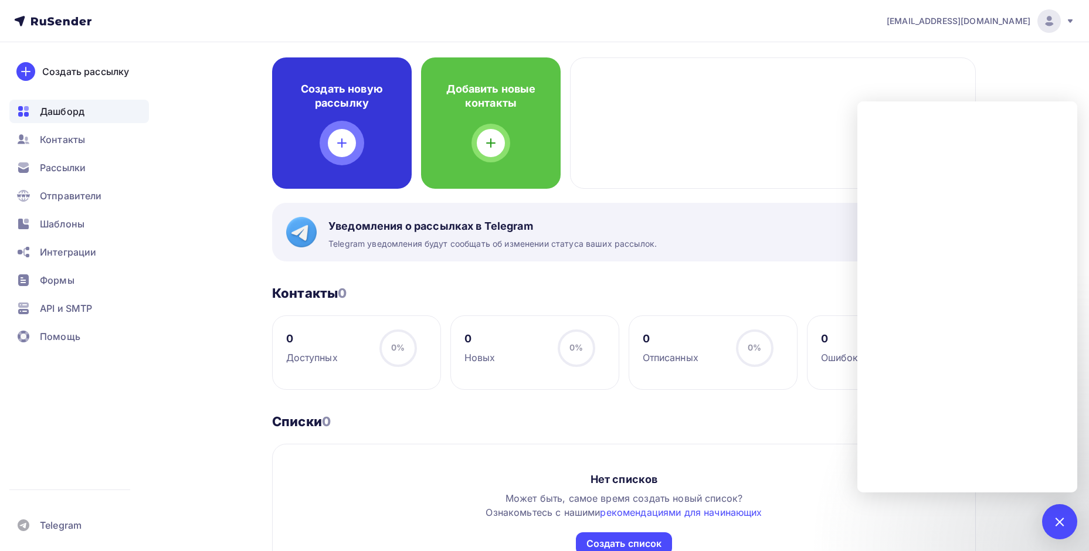
click at [322, 128] on div "Создать новую рассылку" at bounding box center [342, 122] width 140 height 131
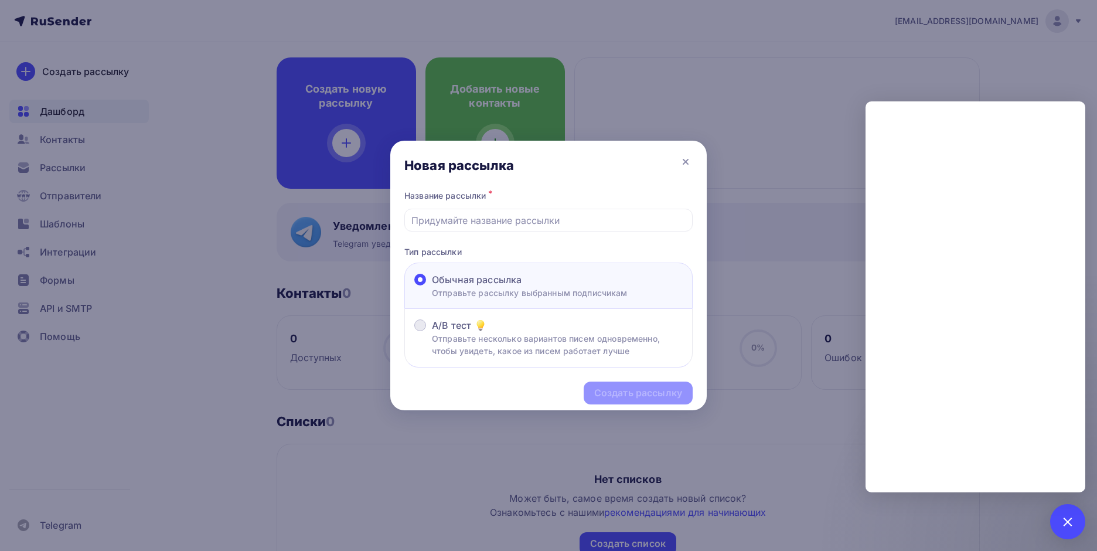
click at [520, 336] on p "Отправьте несколько вариантов писем одновременно, чтобы увидеть, какое из писем…" at bounding box center [557, 344] width 251 height 25
click at [432, 332] on input "A/B тест Отправьте несколько вариантов писем одновременно, чтобы увидеть, какое…" at bounding box center [432, 332] width 0 height 0
click at [499, 222] on input "text" at bounding box center [549, 220] width 275 height 14
click at [643, 395] on div "Создать рассылку" at bounding box center [548, 393] width 317 height 51
drag, startPoint x: 505, startPoint y: 200, endPoint x: 502, endPoint y: 215, distance: 15.4
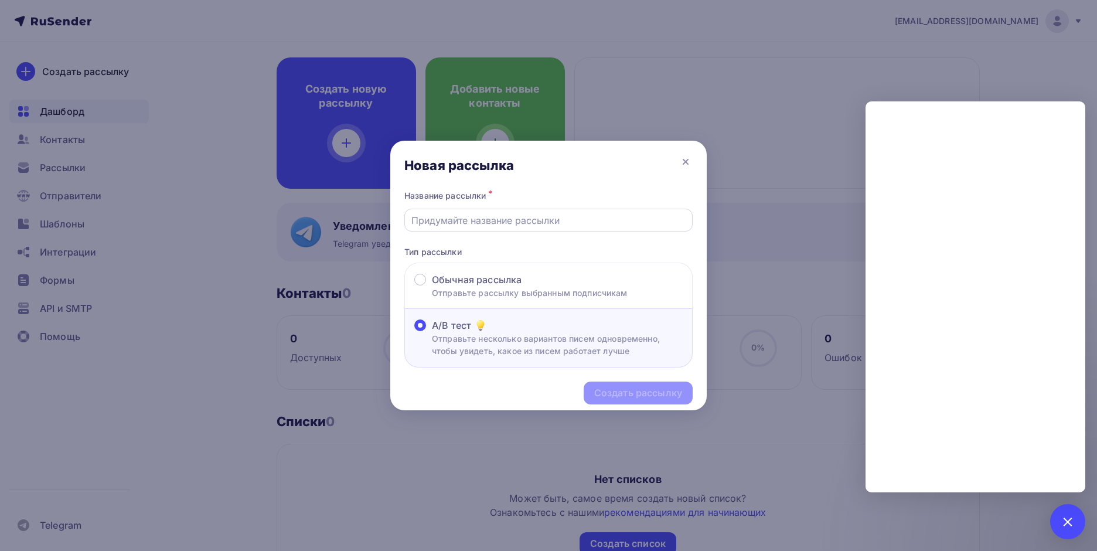
click at [502, 210] on div "Название рассылки *" at bounding box center [549, 210] width 288 height 44
click at [502, 215] on input "text" at bounding box center [549, 220] width 275 height 14
type input "[DATE]"
click at [640, 386] on div "Создать рассылку" at bounding box center [638, 392] width 88 height 13
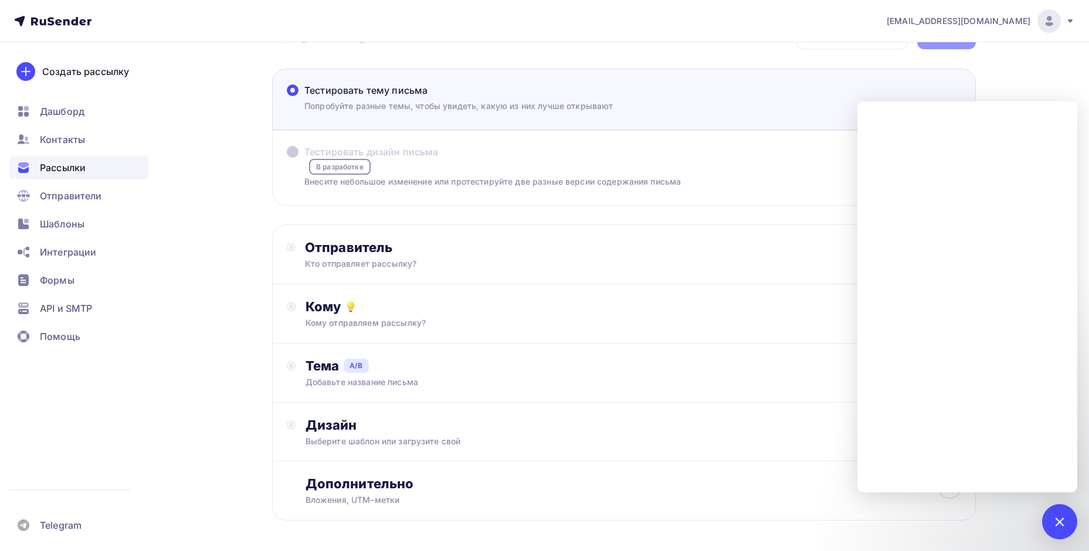
scroll to position [84, 0]
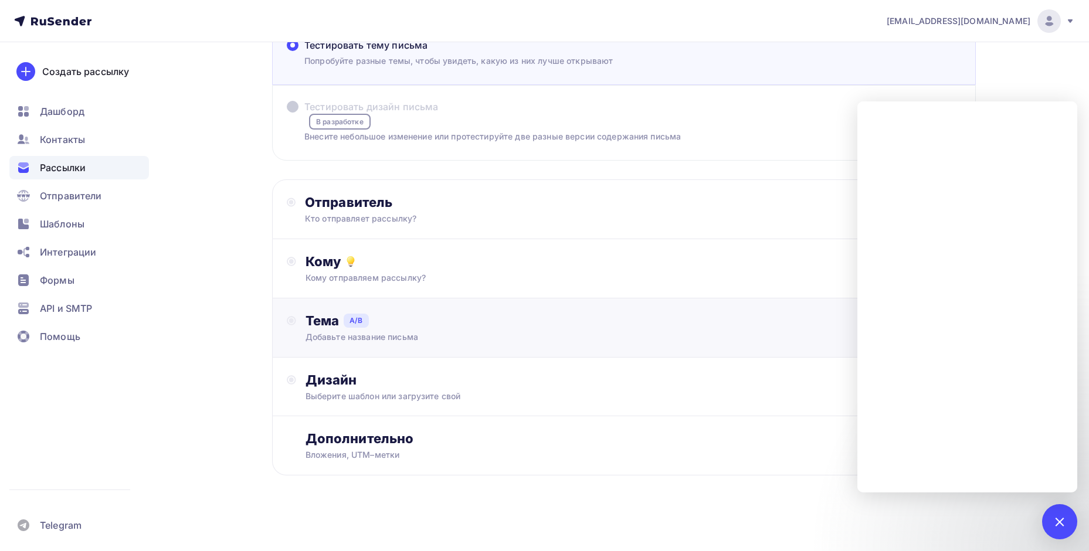
drag, startPoint x: 348, startPoint y: 355, endPoint x: 348, endPoint y: 365, distance: 10.6
click at [348, 357] on div "Тема A/B Добавьте название письма A * B * Добавить тему Сохранить" at bounding box center [623, 327] width 703 height 59
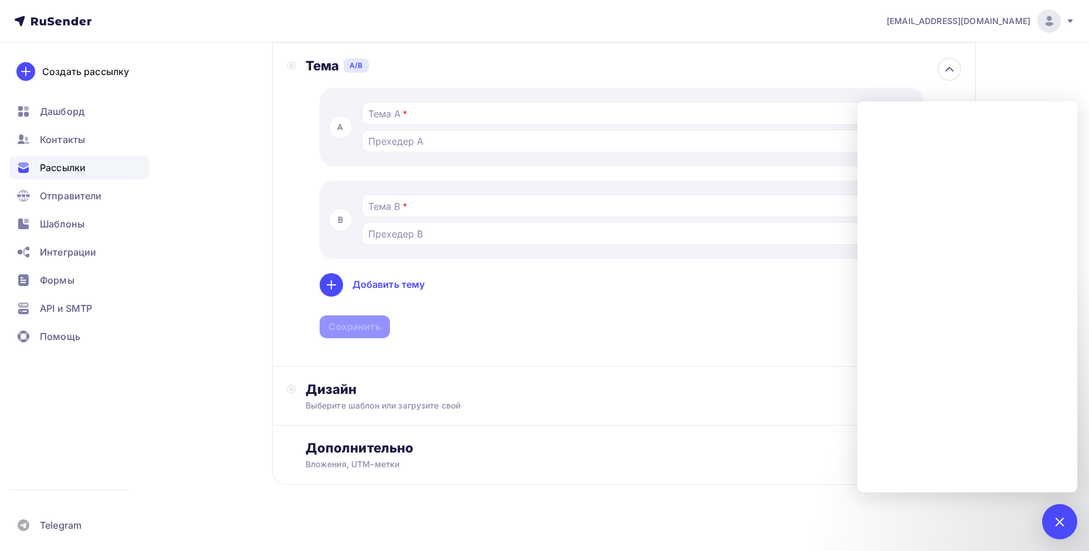
scroll to position [349, 0]
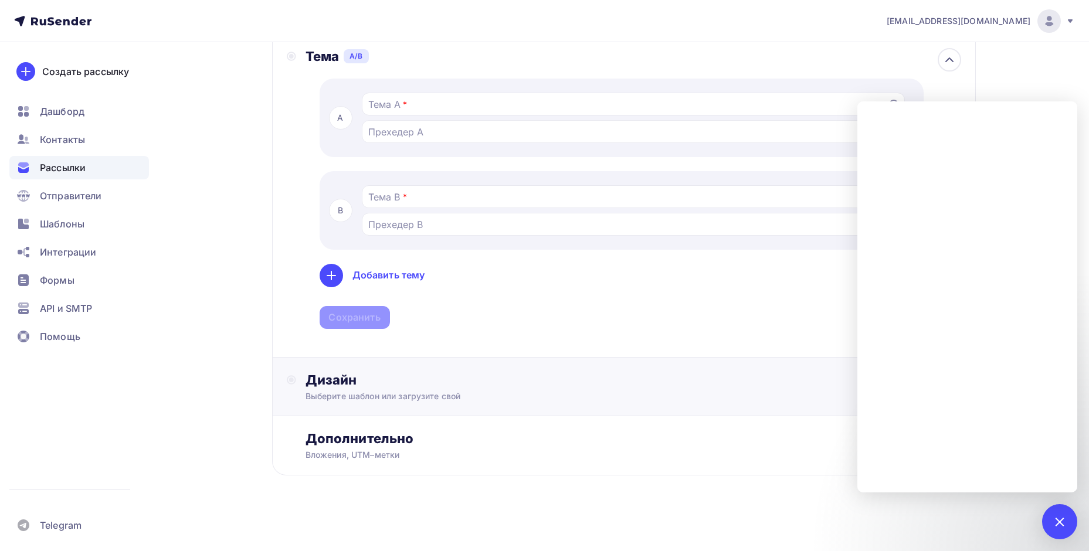
click at [363, 379] on div "Дизайн" at bounding box center [632, 380] width 655 height 16
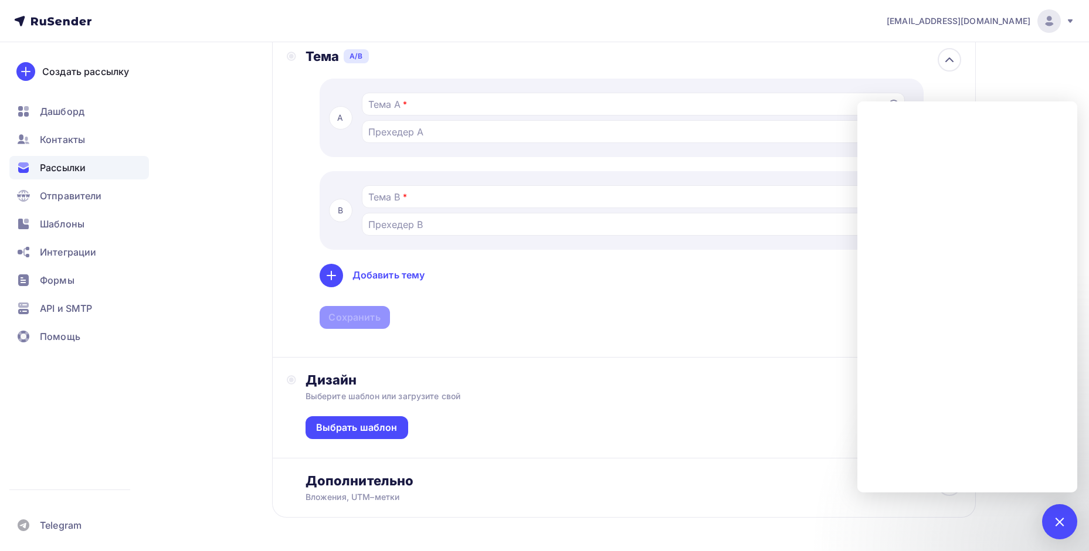
scroll to position [391, 0]
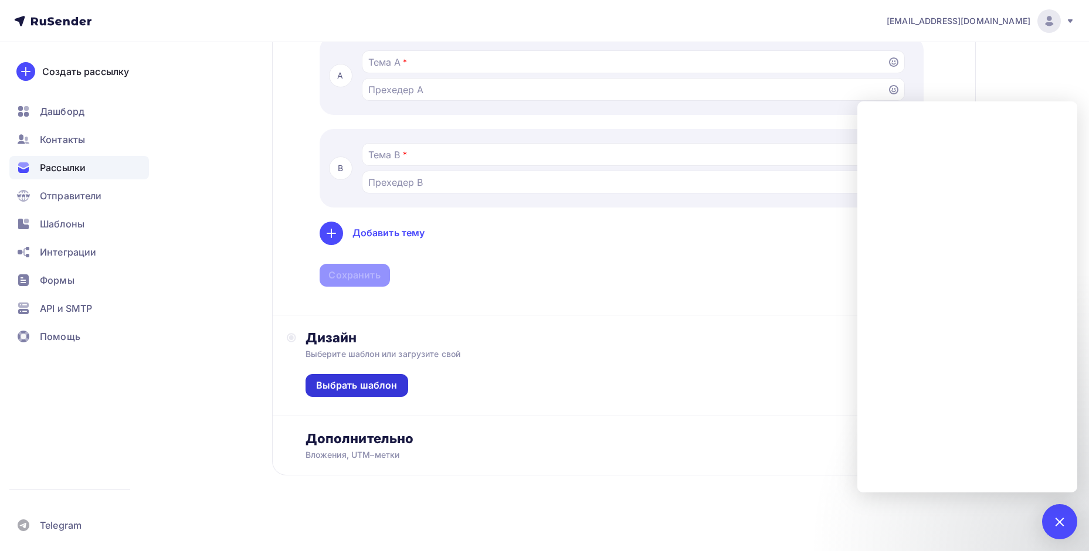
click at [365, 377] on div "Выбрать шаблон" at bounding box center [356, 385] width 103 height 23
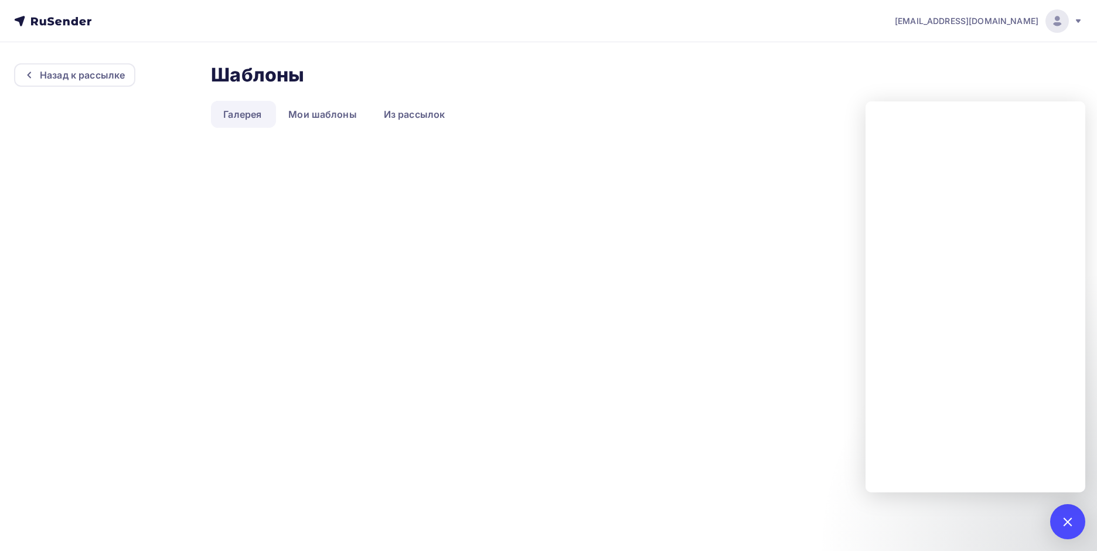
click at [222, 113] on link "Галерея" at bounding box center [242, 114] width 63 height 27
click at [237, 113] on link "Галерея" at bounding box center [242, 114] width 63 height 27
click at [36, 75] on div at bounding box center [32, 74] width 15 height 9
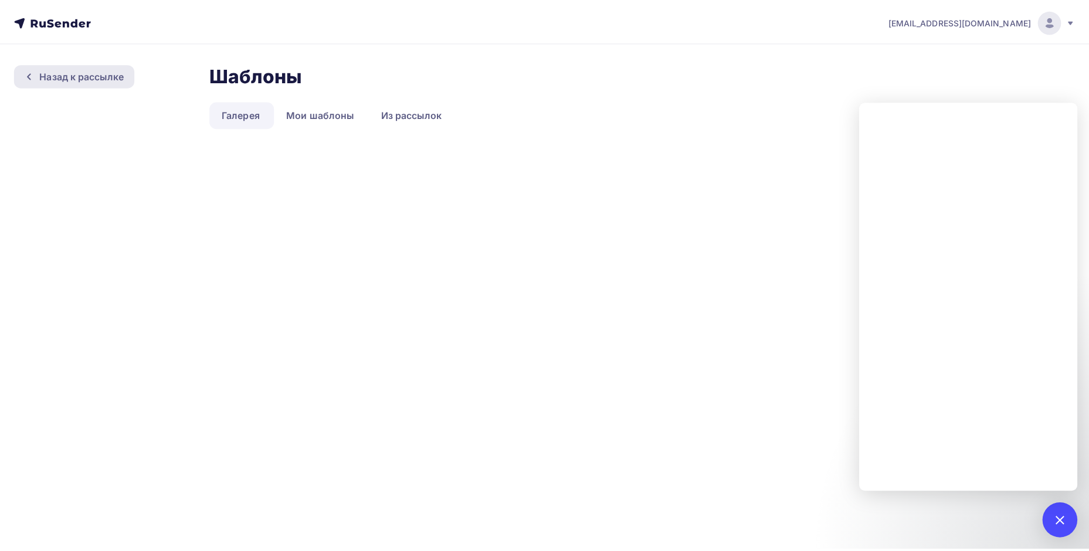
scroll to position [81, 0]
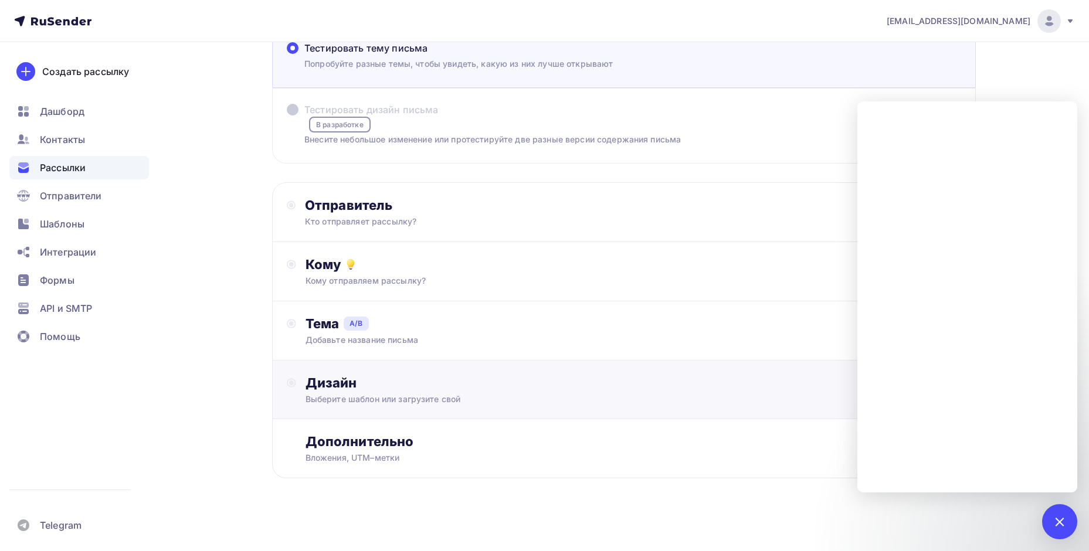
click at [333, 390] on div "Дизайн" at bounding box center [632, 383] width 655 height 16
click at [339, 425] on div "Выбрать шаблон" at bounding box center [356, 430] width 103 height 23
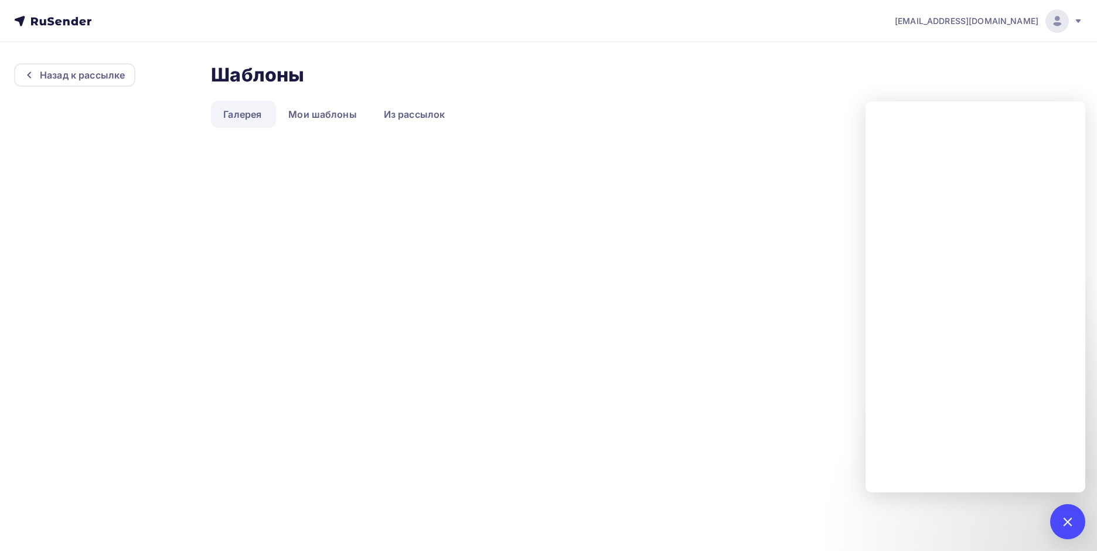
click at [32, 28] on nav "[EMAIL_ADDRESS][DOMAIN_NAME] Аккаунт Тарифы Выйти" at bounding box center [548, 21] width 1097 height 42
